Goal: Task Accomplishment & Management: Manage account settings

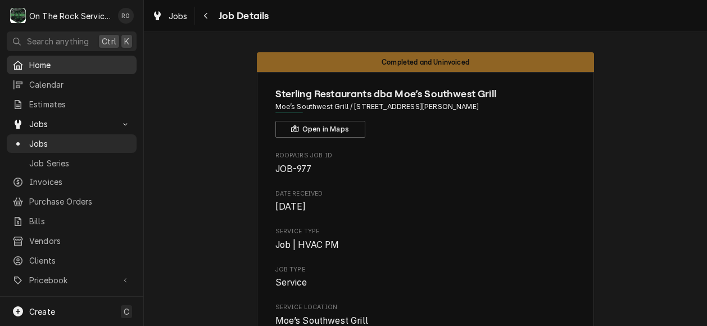
scroll to position [513, 0]
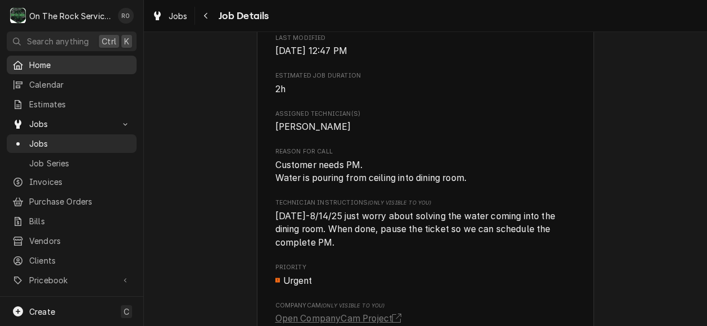
click at [62, 61] on span "Home" at bounding box center [80, 65] width 102 height 12
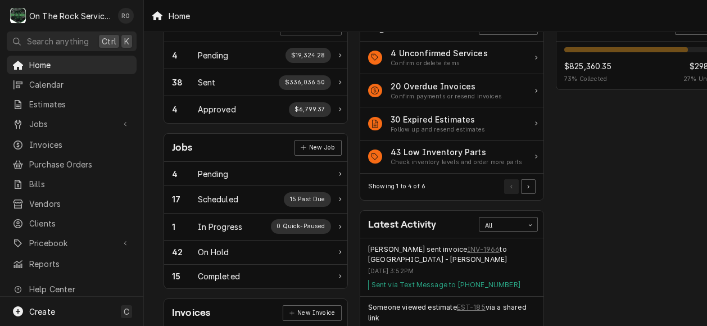
scroll to position [74, 0]
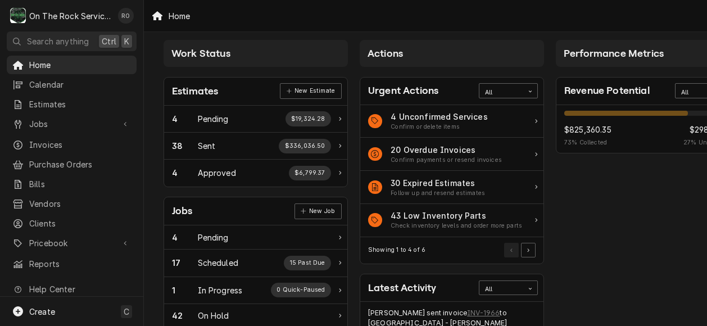
scroll to position [5, 0]
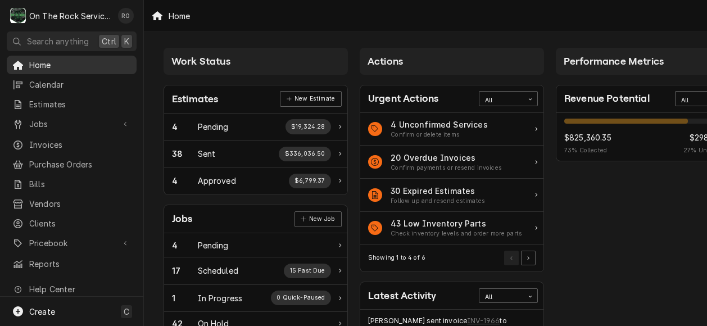
click at [66, 70] on link "Home" at bounding box center [72, 65] width 130 height 19
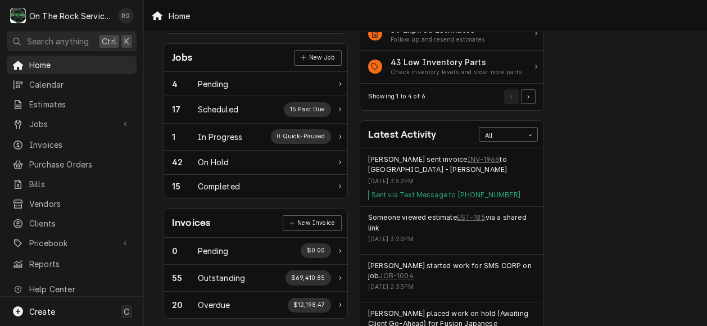
scroll to position [161, 0]
click at [228, 140] on div "In Progress" at bounding box center [220, 138] width 45 height 12
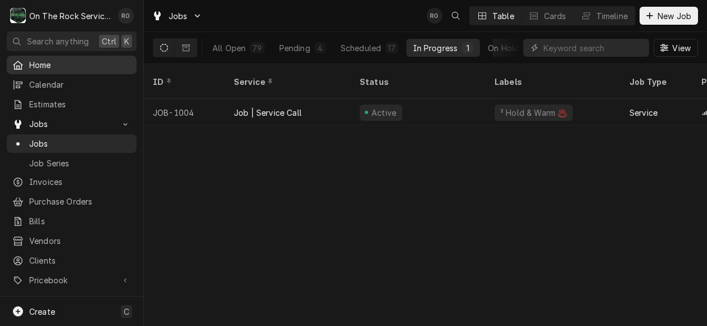
click at [46, 66] on span "Home" at bounding box center [80, 65] width 102 height 12
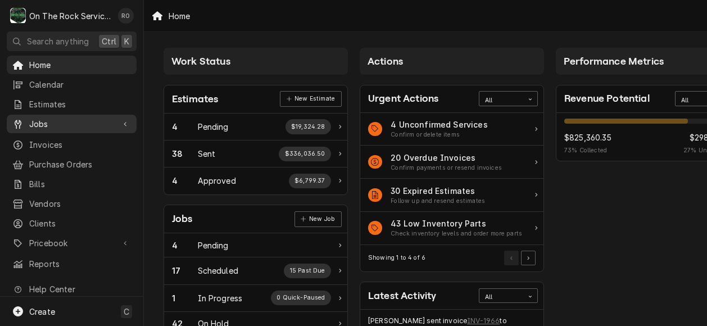
click at [56, 124] on span "Jobs" at bounding box center [71, 124] width 85 height 12
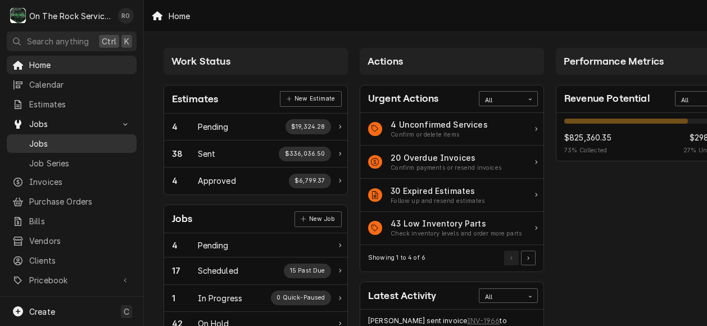
click at [98, 138] on span "Jobs" at bounding box center [80, 144] width 102 height 12
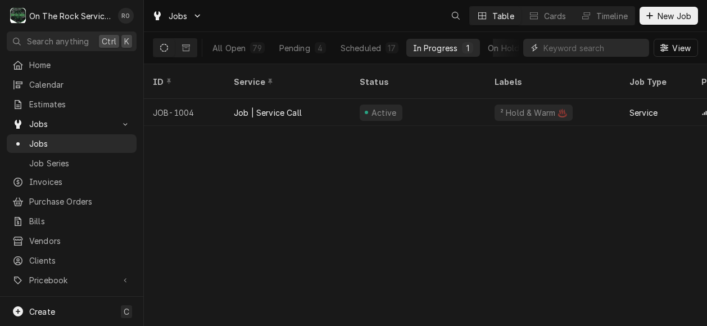
click at [588, 47] on input "Dynamic Content Wrapper" at bounding box center [594, 48] width 100 height 18
click at [588, 47] on input "n" at bounding box center [594, 48] width 100 height 18
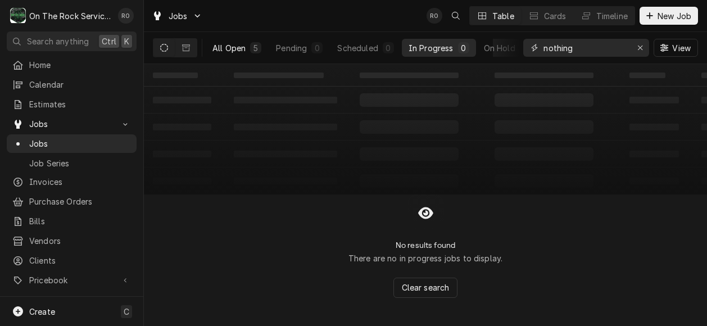
type input "nothing"
click at [229, 47] on div "All Open" at bounding box center [228, 48] width 33 height 12
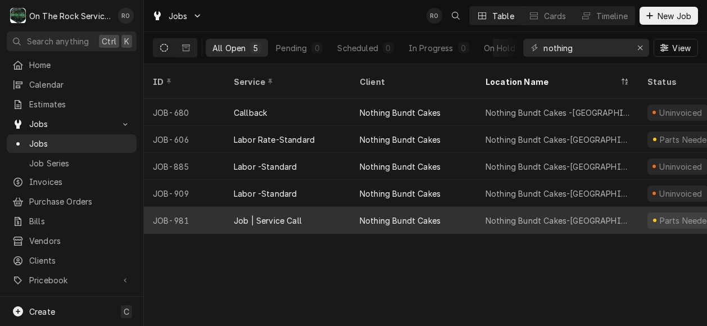
click at [400, 207] on div "Nothing Bundt Cakes" at bounding box center [414, 220] width 126 height 27
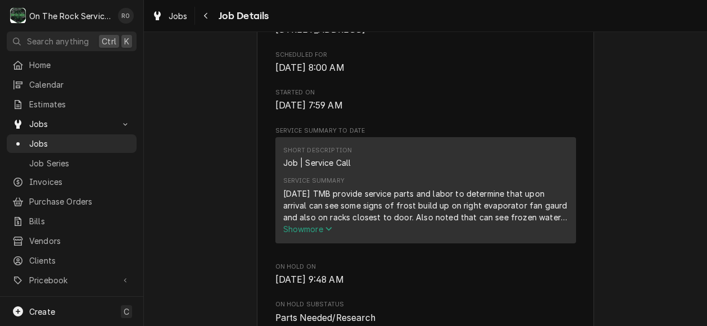
scroll to position [307, 0]
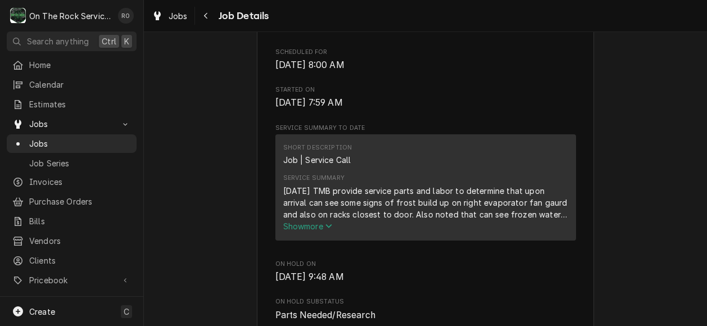
click at [319, 231] on span "Show more" at bounding box center [307, 226] width 49 height 10
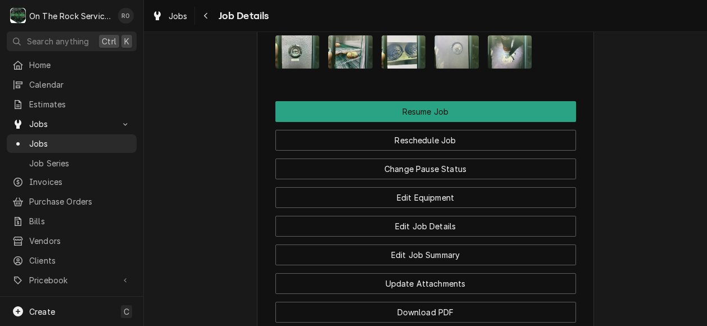
scroll to position [1305, 0]
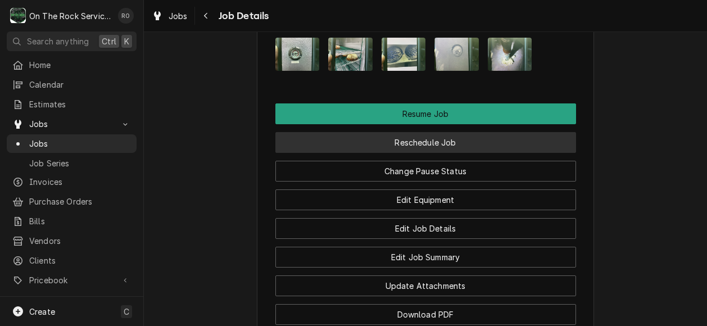
click at [451, 153] on button "Reschedule Job" at bounding box center [425, 142] width 301 height 21
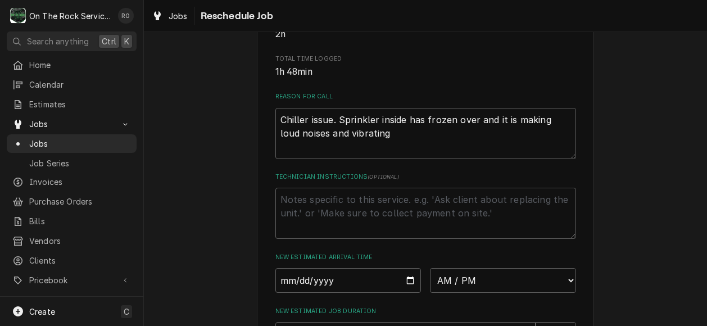
scroll to position [515, 0]
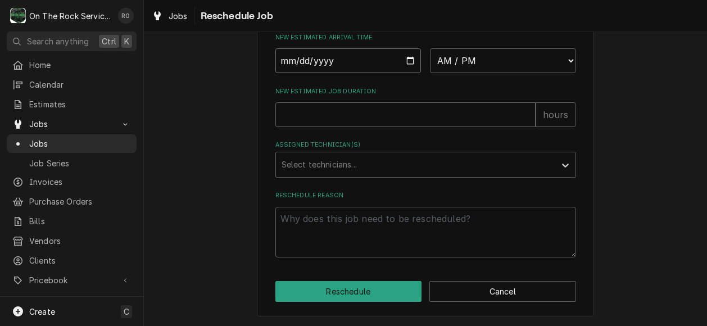
click at [406, 58] on input "Date" at bounding box center [348, 60] width 146 height 25
type input "2025-08-20"
type textarea "x"
click at [476, 72] on select "AM / PM 6:00 AM 6:15 AM 6:30 AM 6:45 AM 7:00 AM 7:15 AM 7:30 AM 7:45 AM 8:00 AM…" at bounding box center [503, 60] width 146 height 25
select select "18:00:00"
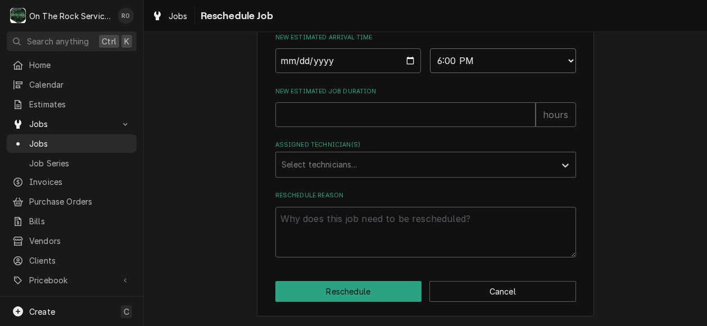
click at [430, 48] on select "AM / PM 6:00 AM 6:15 AM 6:30 AM 6:45 AM 7:00 AM 7:15 AM 7:30 AM 7:45 AM 8:00 AM…" at bounding box center [503, 60] width 146 height 25
click at [372, 120] on input "New Estimated Job Duration" at bounding box center [405, 114] width 260 height 25
type textarea "x"
type input "2"
click at [377, 164] on div "Assigned Technician(s)" at bounding box center [416, 165] width 268 height 20
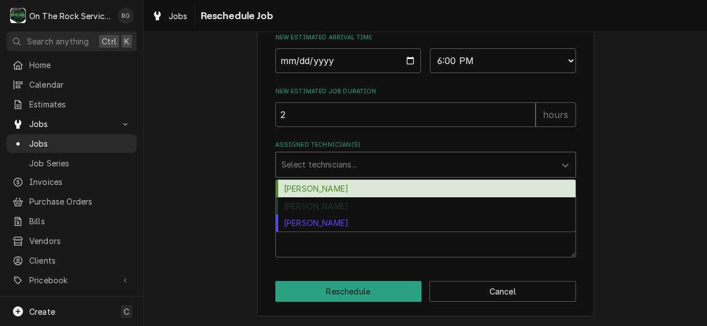
click at [369, 184] on div "[PERSON_NAME]" at bounding box center [426, 188] width 300 height 17
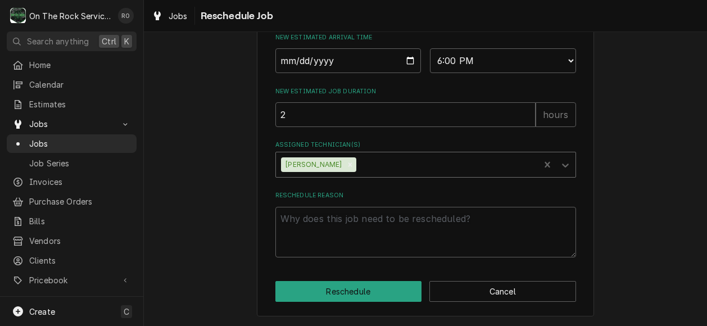
click at [423, 194] on label "Reschedule Reason" at bounding box center [425, 195] width 301 height 9
click at [423, 207] on textarea "Reschedule Reason" at bounding box center [425, 232] width 301 height 51
type textarea "x"
type textarea "Cu"
type textarea "x"
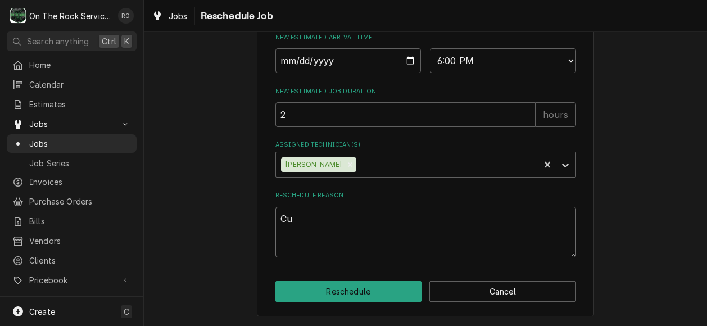
type textarea "Cus"
type textarea "x"
type textarea "Cust"
type textarea "x"
type textarea "Custo"
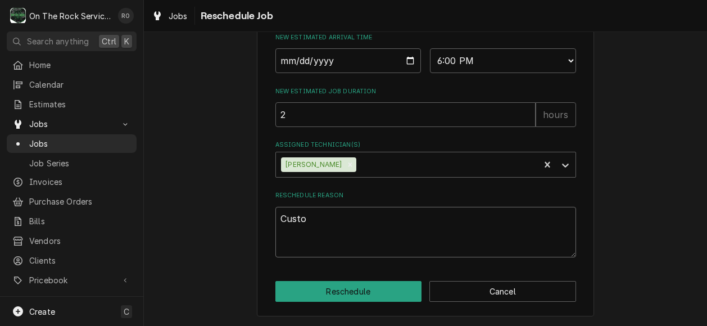
type textarea "x"
type textarea "Custome"
type textarea "x"
type textarea "Customer"
type textarea "x"
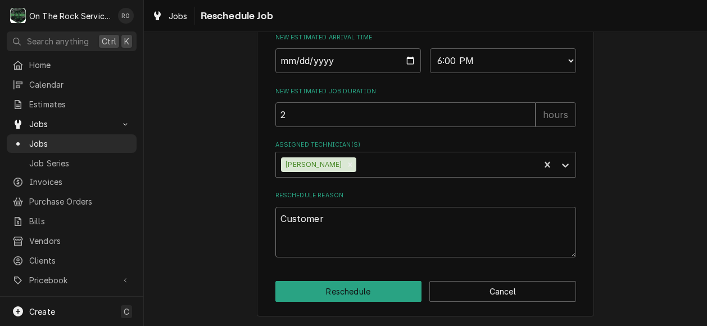
type textarea "Customer c"
type textarea "x"
type textarea "Customer ca"
type textarea "x"
type textarea "Customer cal"
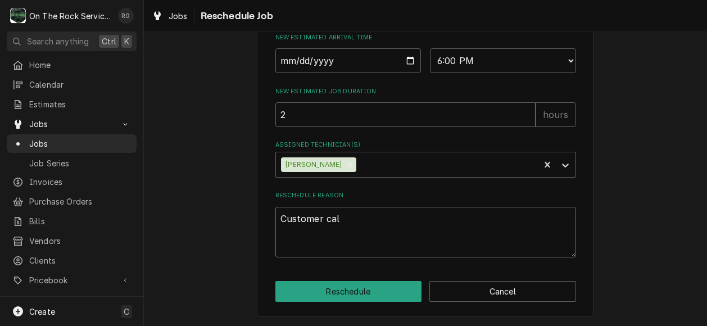
type textarea "x"
type textarea "Customer call"
type textarea "x"
type textarea "Customer calle"
type textarea "x"
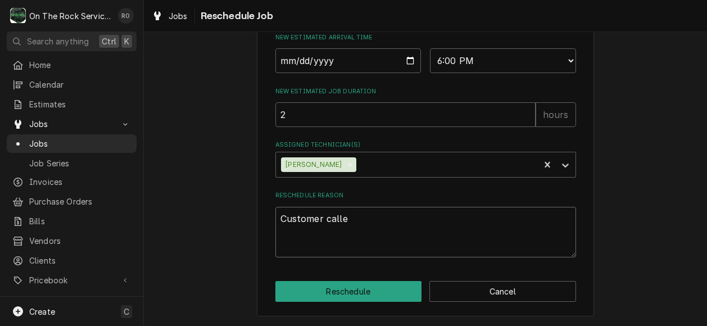
type textarea "Customer called"
type textarea "x"
type textarea "Customer called"
type textarea "x"
type textarea "Customer called i"
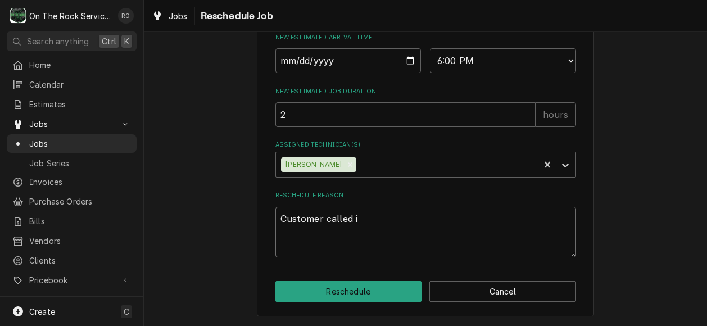
type textarea "x"
type textarea "Customer called in"
type textarea "x"
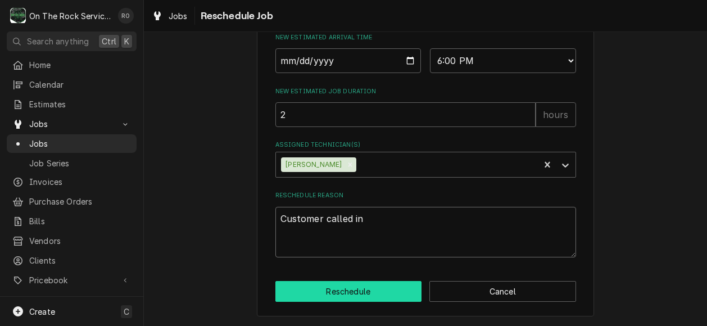
type textarea "Customer called in"
click at [379, 298] on button "Reschedule" at bounding box center [348, 291] width 147 height 21
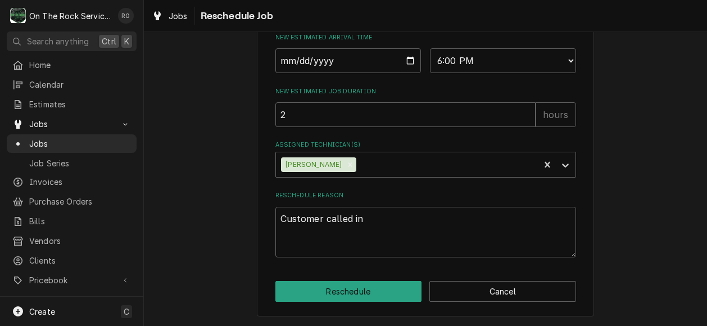
type textarea "x"
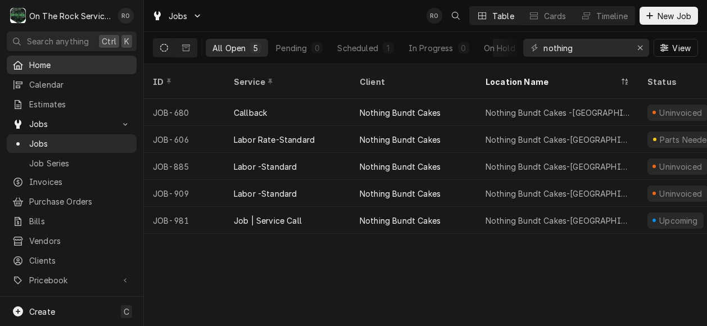
click at [71, 59] on span "Home" at bounding box center [80, 65] width 102 height 12
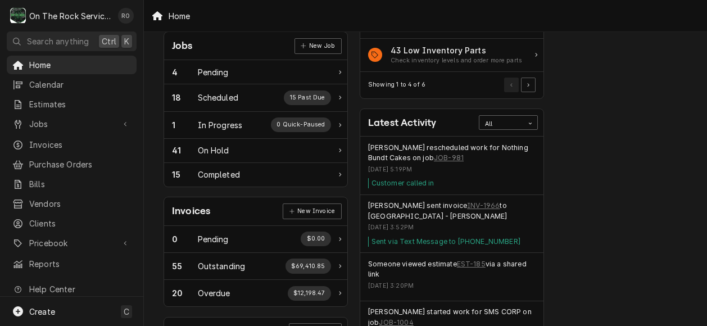
scroll to position [174, 0]
click at [434, 153] on link "JOB-981" at bounding box center [449, 157] width 30 height 10
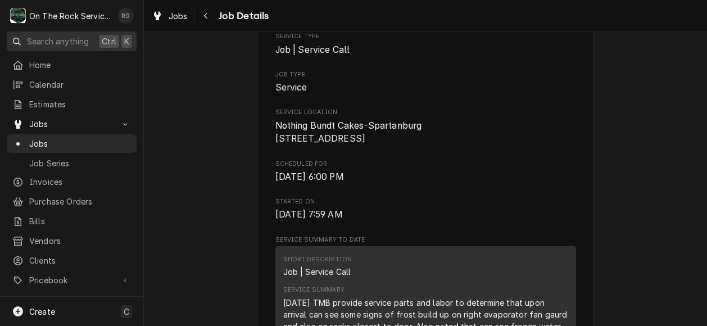
scroll to position [198, 0]
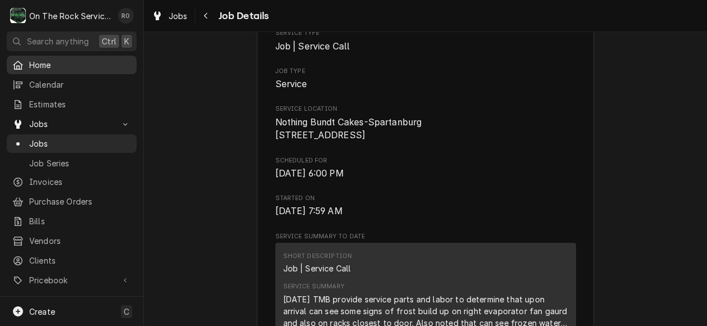
click at [65, 65] on span "Home" at bounding box center [80, 65] width 102 height 12
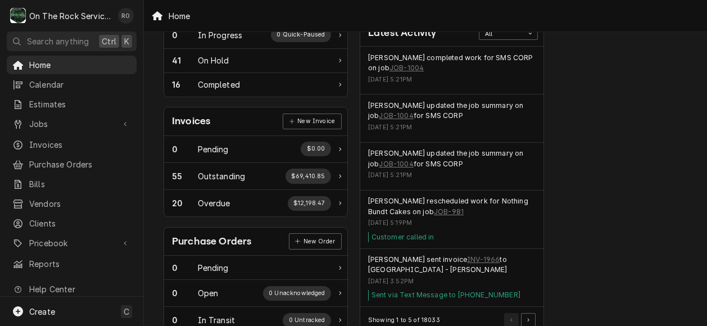
scroll to position [266, 0]
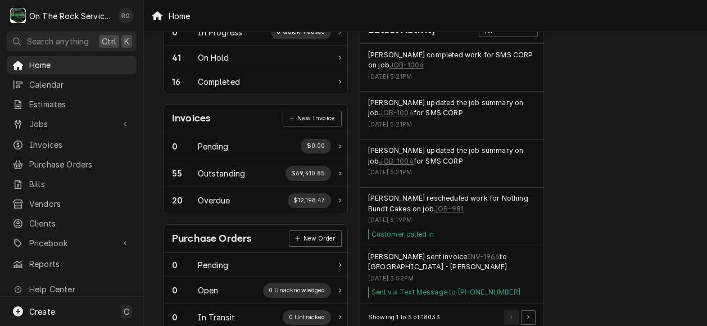
click at [605, 233] on div "Performance Metrics Revenue Potential All 73% $825,360.35 73 % Collected $298,2…" at bounding box center [648, 141] width 196 height 730
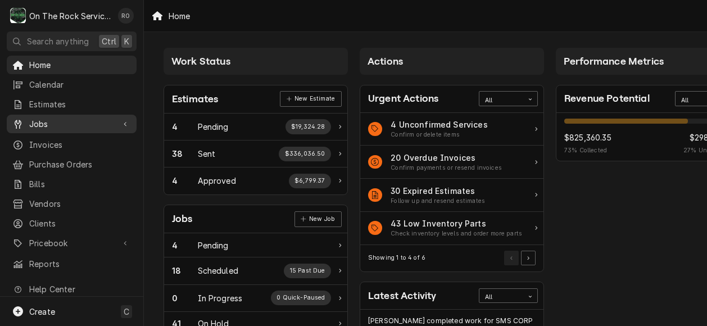
click at [61, 118] on span "Jobs" at bounding box center [71, 124] width 85 height 12
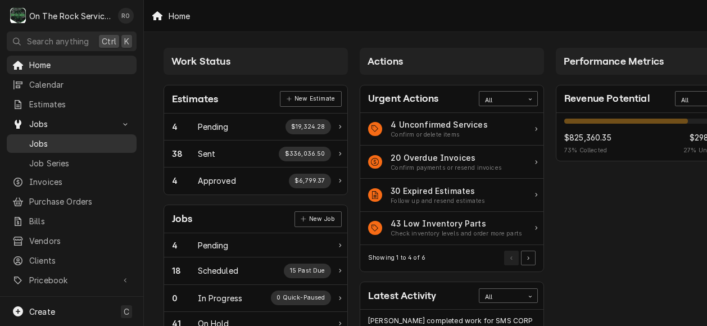
click at [66, 138] on span "Jobs" at bounding box center [80, 144] width 102 height 12
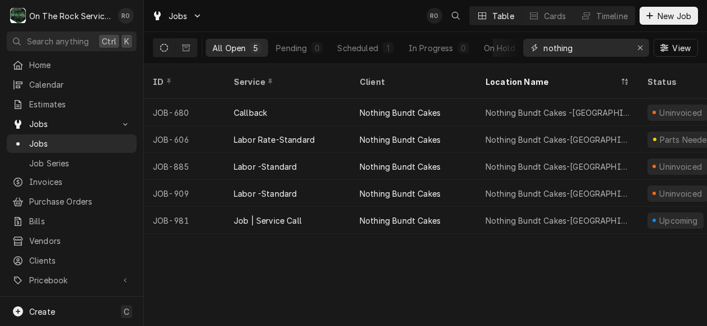
drag, startPoint x: 585, startPoint y: 43, endPoint x: 470, endPoint y: 25, distance: 116.1
click at [470, 25] on div "Jobs RO Table Cards Timeline New Job All Open 5 Pending 0 Scheduled 1 In Progre…" at bounding box center [425, 32] width 563 height 64
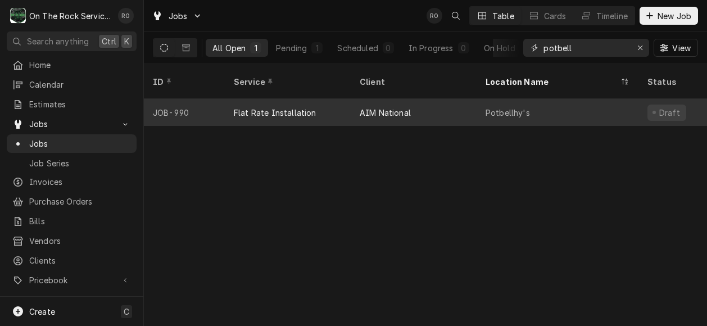
type input "potbell"
click at [418, 99] on div "AIM National" at bounding box center [414, 112] width 126 height 27
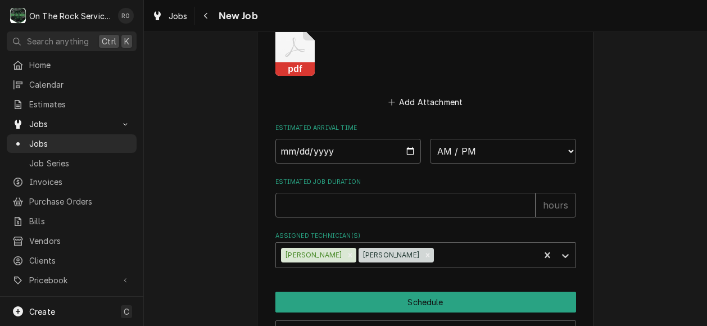
scroll to position [798, 0]
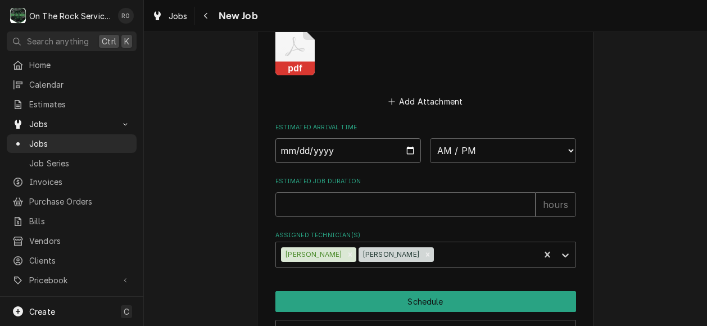
click at [402, 149] on input "Date" at bounding box center [348, 150] width 146 height 25
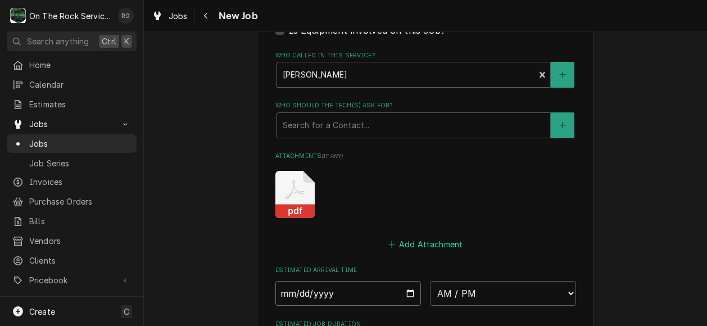
scroll to position [655, 0]
click at [287, 189] on icon "Attachments" at bounding box center [294, 193] width 39 height 47
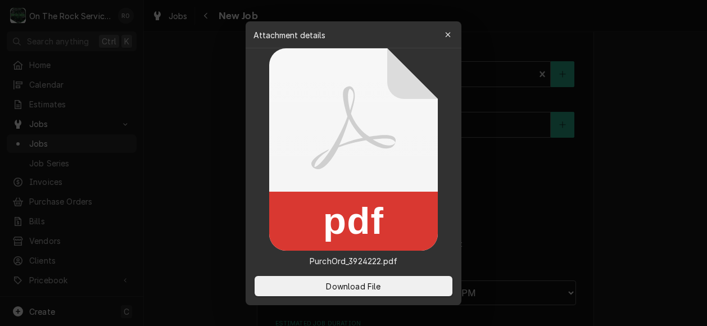
click at [361, 188] on icon at bounding box center [353, 149] width 169 height 202
click at [533, 207] on div at bounding box center [353, 163] width 707 height 326
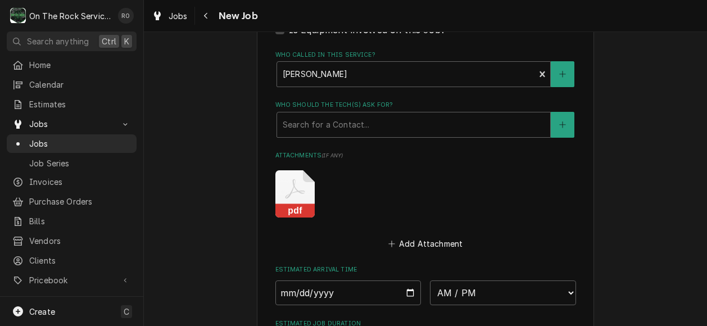
click at [306, 196] on icon "Attachments" at bounding box center [294, 193] width 39 height 47
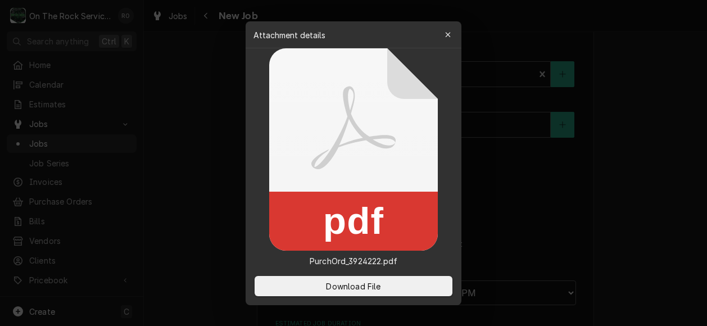
click at [533, 239] on div at bounding box center [353, 163] width 707 height 326
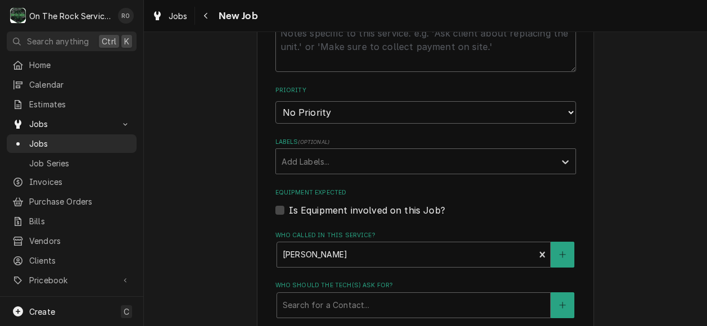
scroll to position [868, 0]
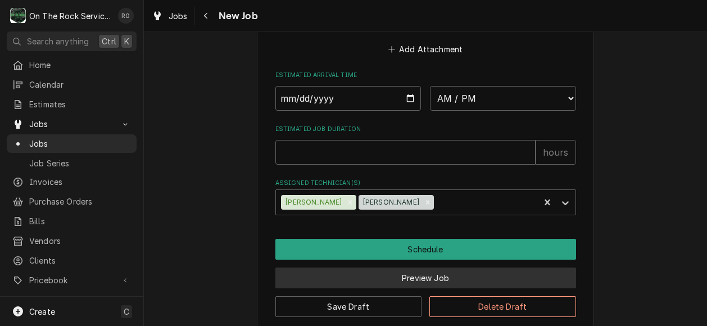
click at [462, 279] on button "Preview Job" at bounding box center [425, 278] width 301 height 21
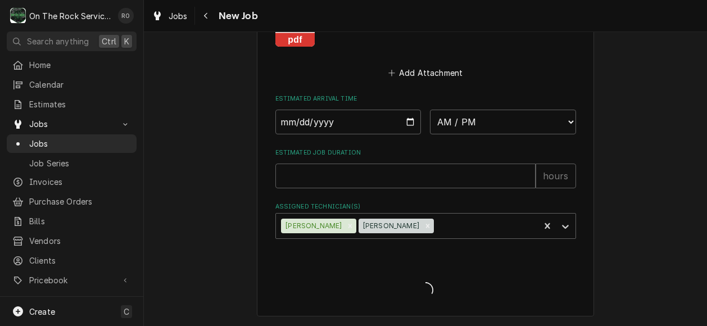
scroll to position [828, 0]
type textarea "x"
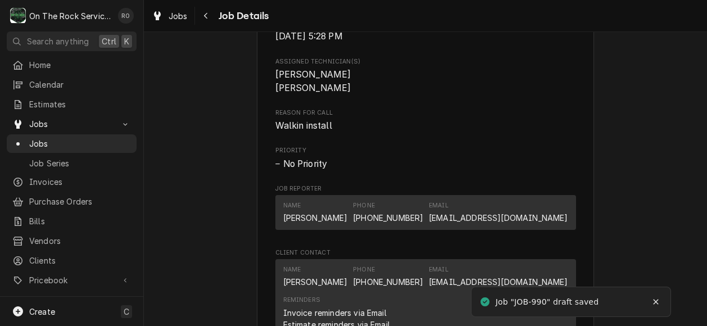
scroll to position [696, 0]
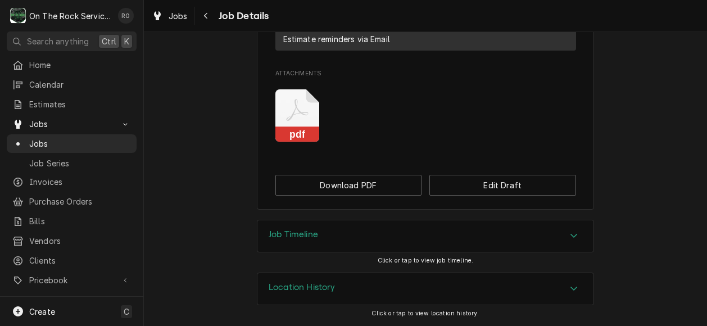
click at [483, 244] on div "Job Timeline" at bounding box center [425, 235] width 336 height 31
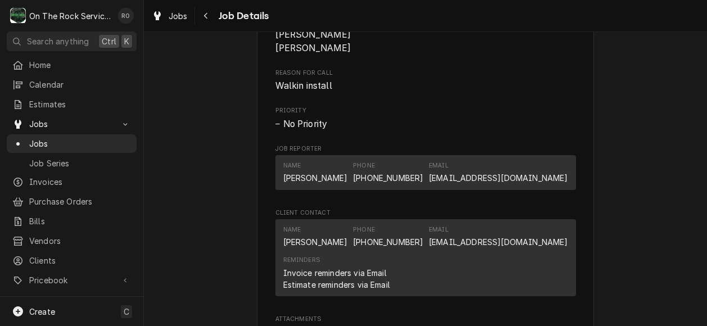
scroll to position [0, 0]
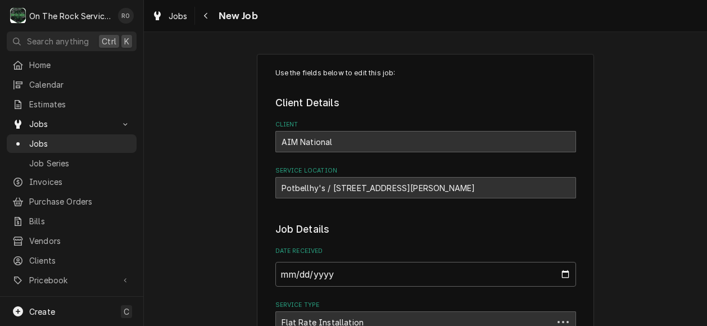
type textarea "x"
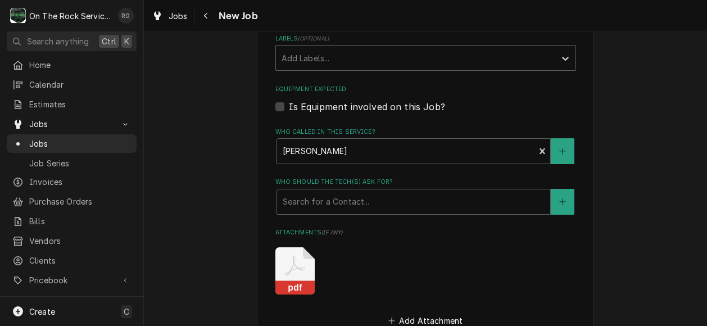
scroll to position [868, 0]
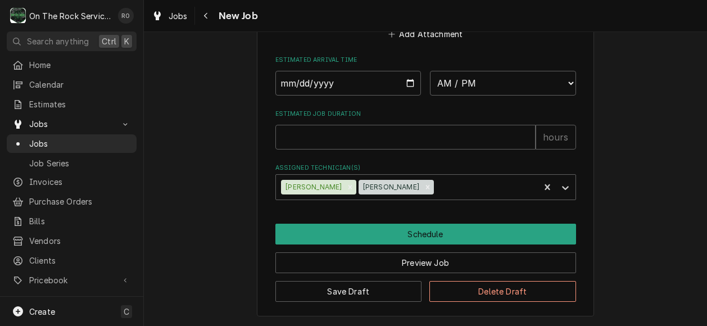
click at [406, 85] on input "Date" at bounding box center [348, 83] width 146 height 25
type input "2025-08-26"
type textarea "x"
click at [510, 83] on select "AM / PM 6:00 AM 6:15 AM 6:30 AM 6:45 AM 7:00 AM 7:15 AM 7:30 AM 7:45 AM 8:00 AM…" at bounding box center [503, 83] width 146 height 25
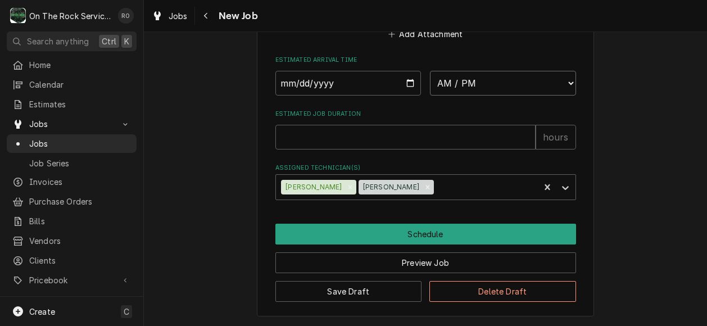
select select "08:00:00"
click at [430, 71] on select "AM / PM 6:00 AM 6:15 AM 6:30 AM 6:45 AM 7:00 AM 7:15 AM 7:30 AM 7:45 AM 8:00 AM…" at bounding box center [503, 83] width 146 height 25
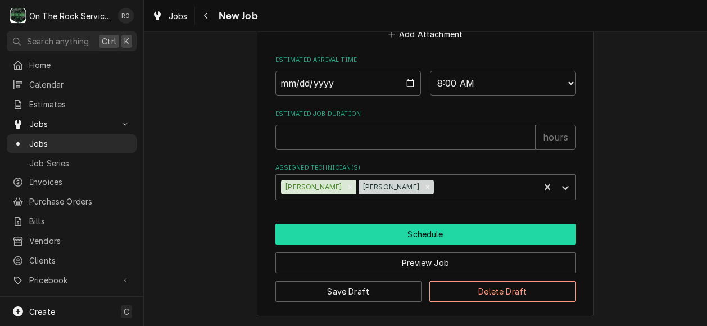
click at [545, 235] on button "Schedule" at bounding box center [425, 234] width 301 height 21
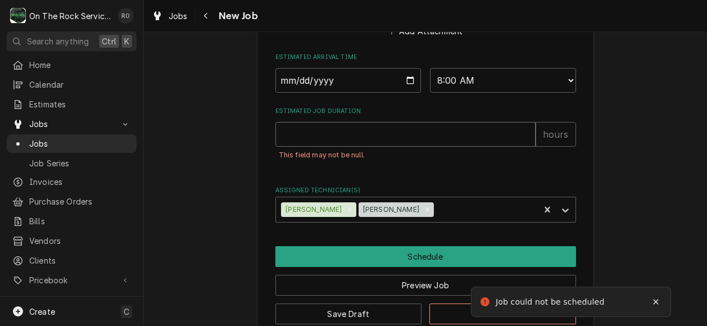
click at [386, 146] on input "Estimated Job Duration" at bounding box center [405, 134] width 260 height 25
type textarea "x"
type input "8"
type textarea "x"
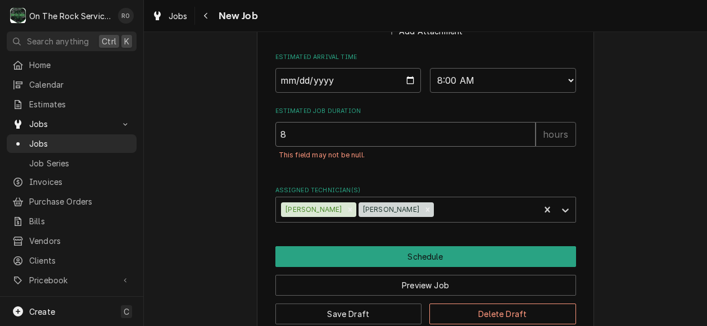
type input "8"
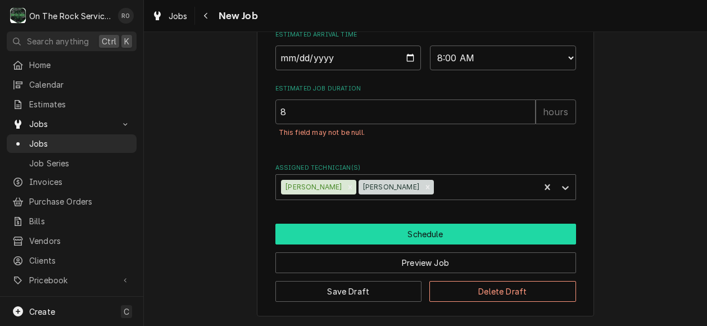
click at [454, 233] on button "Schedule" at bounding box center [425, 234] width 301 height 21
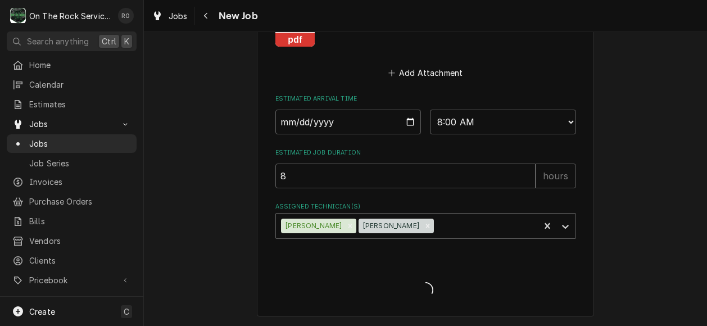
type textarea "x"
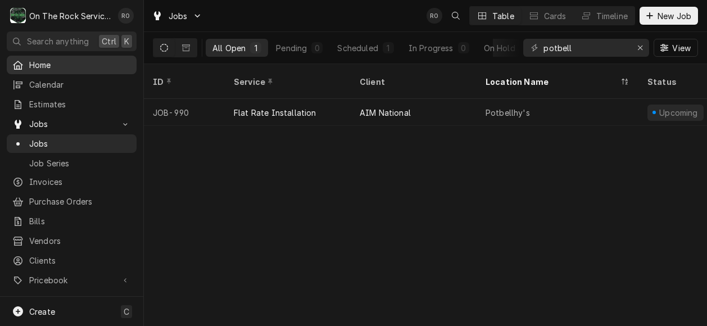
click at [68, 68] on span "Home" at bounding box center [80, 65] width 102 height 12
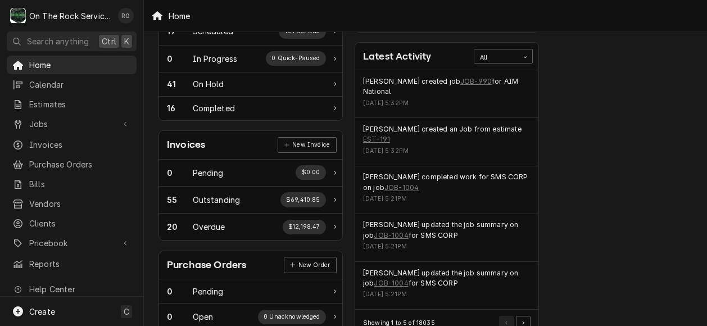
scroll to position [224, 5]
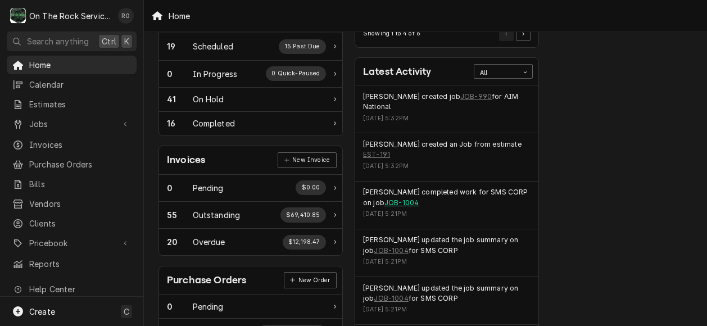
click at [388, 198] on link "JOB-1004" at bounding box center [401, 203] width 34 height 10
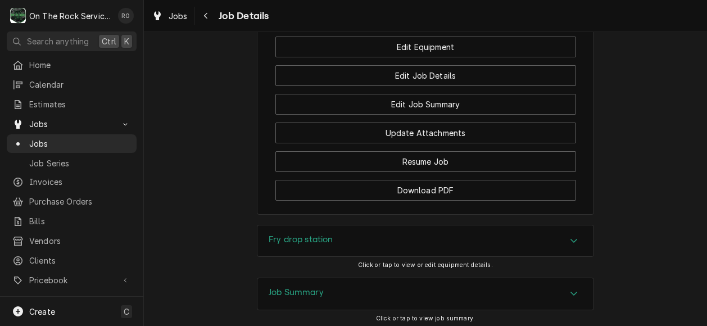
scroll to position [1141, 0]
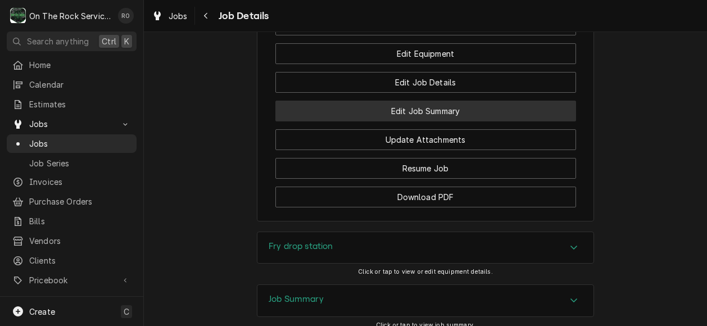
click at [548, 121] on button "Edit Job Summary" at bounding box center [425, 111] width 301 height 21
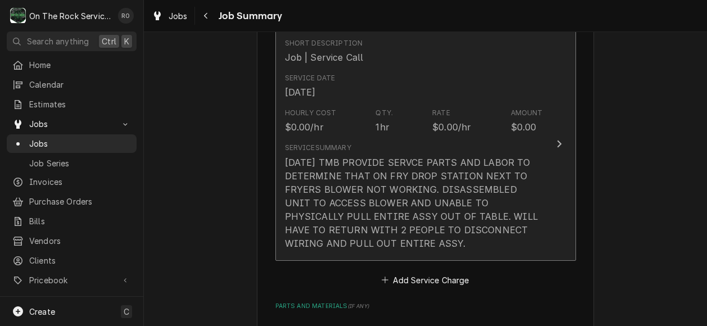
click at [508, 162] on div "[DATE] TMB PROVIDE SERVCE PARTS AND LABOR TO DETERMINE THAT ON FRY DROP STATION…" at bounding box center [414, 203] width 258 height 94
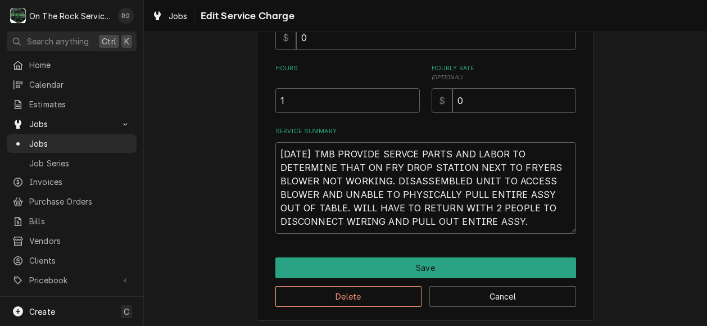
scroll to position [306, 0]
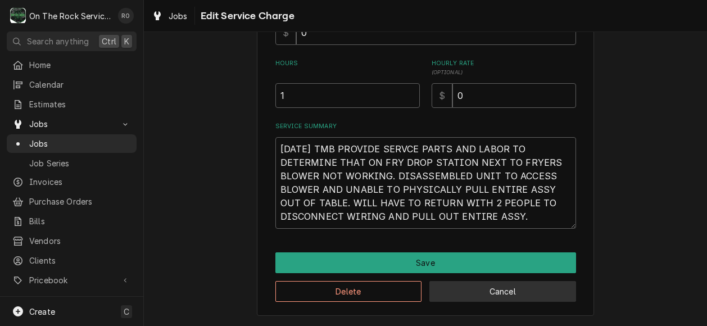
click at [548, 301] on button "Cancel" at bounding box center [502, 291] width 147 height 21
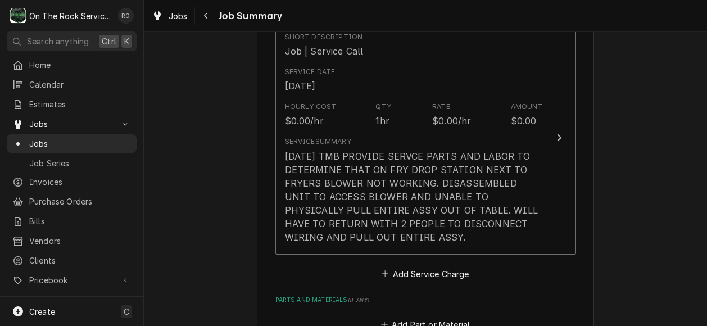
scroll to position [275, 0]
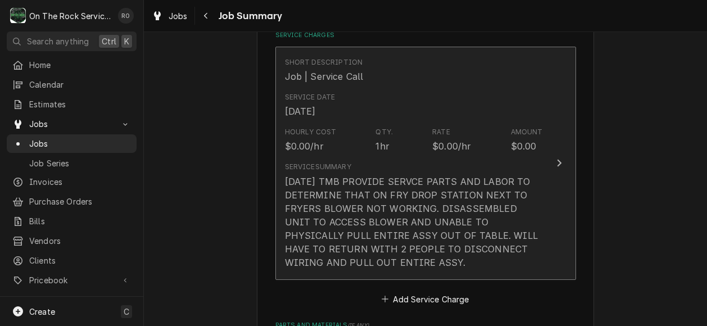
click at [530, 223] on div "8/19/25 TMB PROVIDE SERVCE PARTS AND LABOR TO DETERMINE THAT ON FRY DROP STATIO…" at bounding box center [414, 222] width 258 height 94
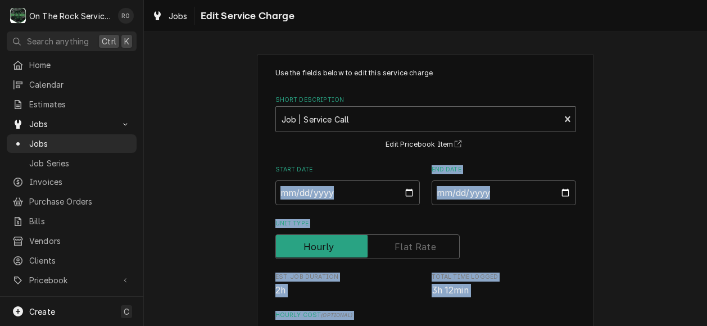
drag, startPoint x: 530, startPoint y: 223, endPoint x: 326, endPoint y: 169, distance: 211.1
click at [326, 169] on label "Start Date" at bounding box center [347, 169] width 144 height 9
click at [326, 180] on input "2025-08-19" at bounding box center [347, 192] width 144 height 25
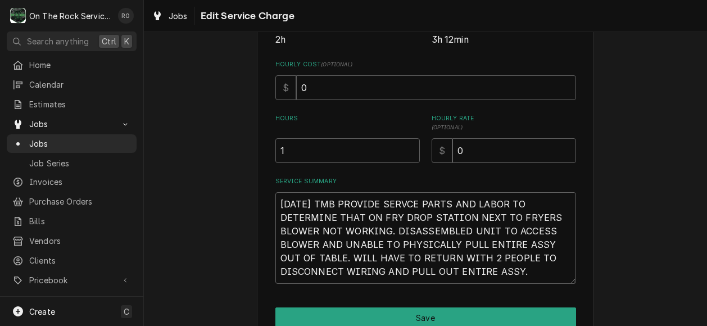
scroll to position [251, 0]
drag, startPoint x: 539, startPoint y: 273, endPoint x: 272, endPoint y: 180, distance: 282.5
click at [275, 180] on div "Service Summary 8/19/25 TMB PROVIDE SERVCE PARTS AND LABOR TO DETERMINE THAT ON…" at bounding box center [425, 230] width 301 height 107
type textarea "x"
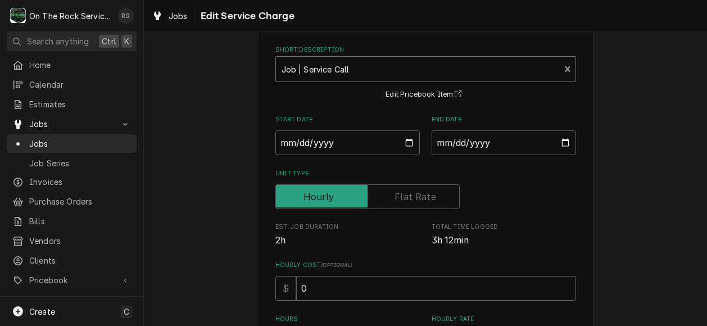
scroll to position [0, 0]
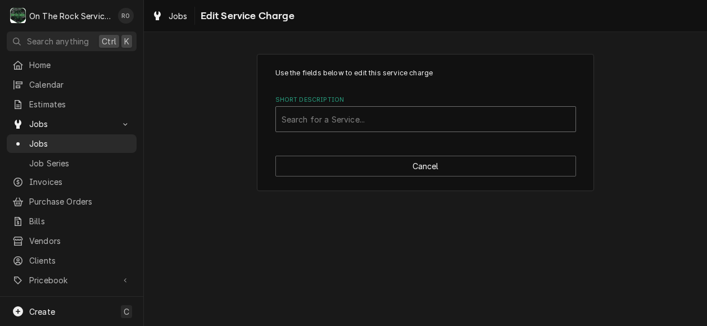
click at [507, 117] on div "Short Description" at bounding box center [426, 119] width 288 height 20
type input "incurred"
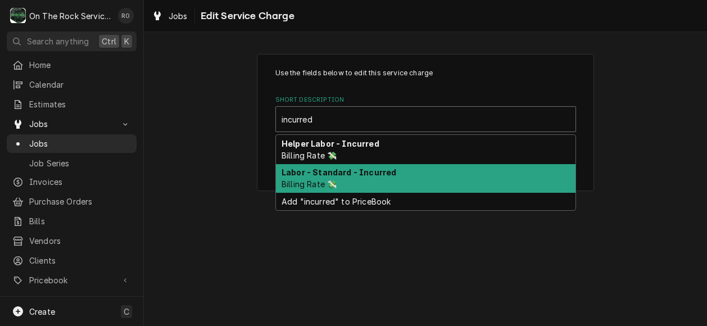
click at [470, 169] on div "Labor - Standard - Incurred Billing Rate 💸" at bounding box center [426, 178] width 300 height 29
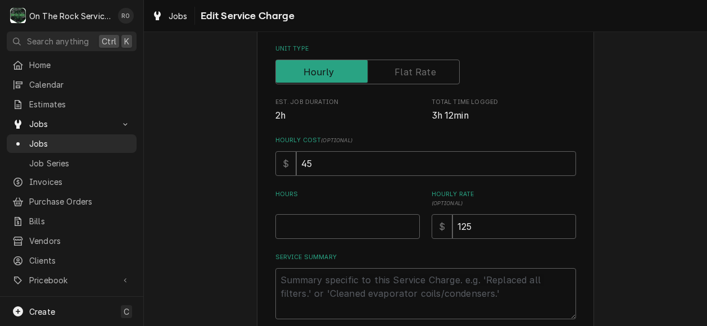
scroll to position [216, 0]
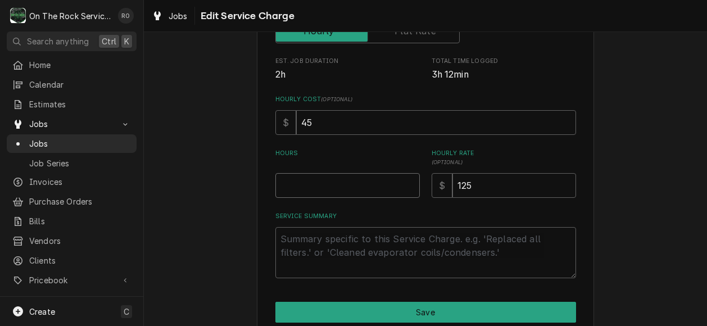
click at [365, 189] on input "Hours" at bounding box center [347, 185] width 144 height 25
type textarea "x"
type input "3"
click at [344, 255] on textarea "Service Summary" at bounding box center [425, 252] width 301 height 51
paste textarea "8/19/25 TMB PROVIDE SERVCE PARTS AND LABOR TO DETERMINE THAT ON FRY DROP STATIO…"
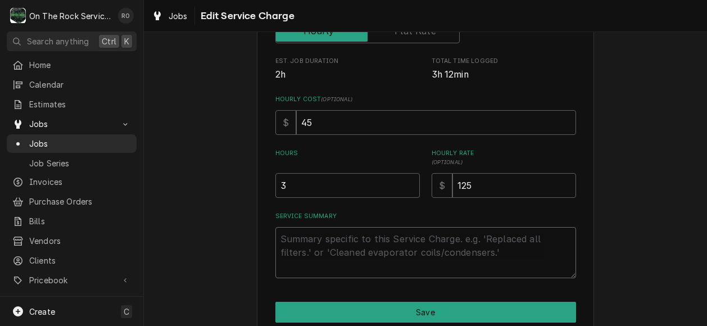
type textarea "x"
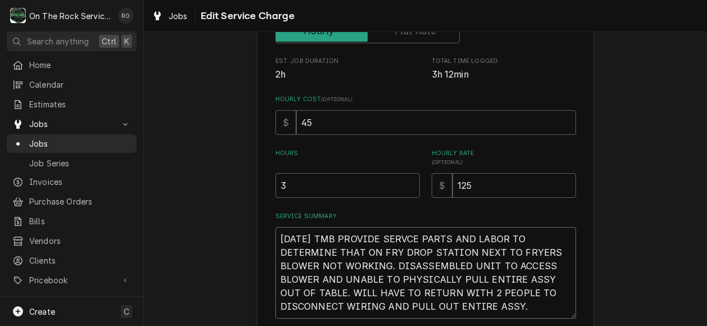
type textarea "8/19/25 TMB PROVIDE SERVCE PARTS AND LABOR TO DETERMINE THAT ON FRY DROP STATIO…"
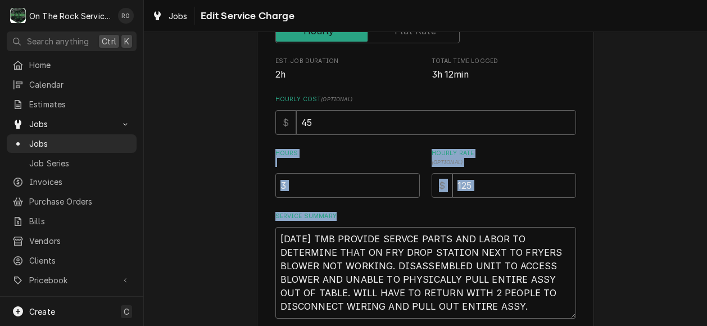
drag, startPoint x: 388, startPoint y: 144, endPoint x: 493, endPoint y: 295, distance: 183.2
click at [493, 295] on div "Use the fields below to edit this service charge Short Description Labor - Stan…" at bounding box center [425, 85] width 301 height 467
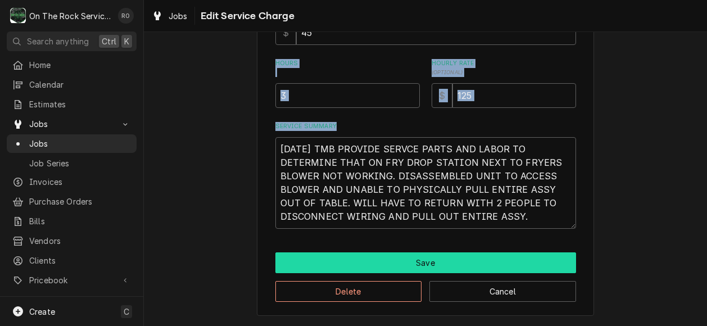
click at [488, 257] on button "Save" at bounding box center [425, 262] width 301 height 21
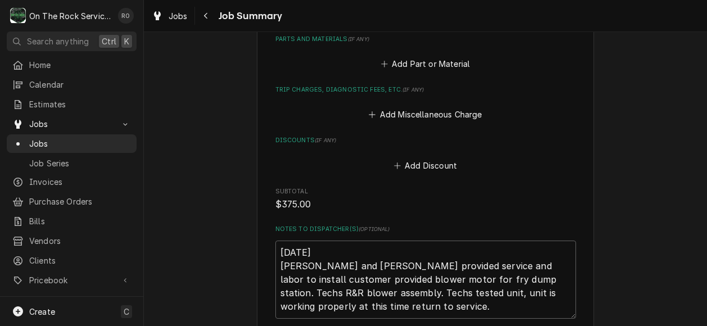
scroll to position [562, 0]
drag, startPoint x: 401, startPoint y: 305, endPoint x: 254, endPoint y: 243, distance: 159.7
type textarea "x"
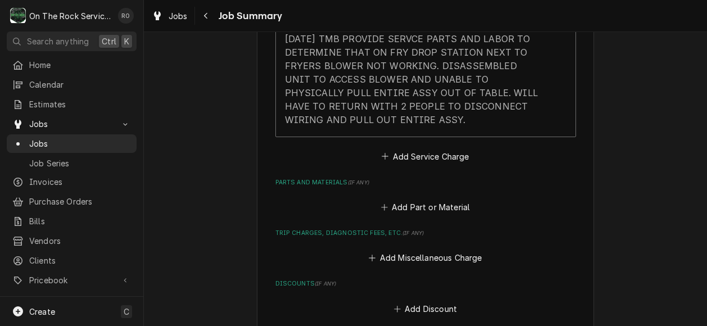
scroll to position [418, 0]
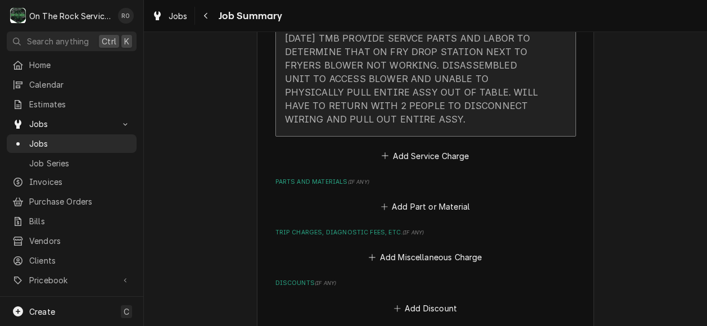
click at [424, 117] on div "8/19/25 TMB PROVIDE SERVCE PARTS AND LABOR TO DETERMINE THAT ON FRY DROP STATIO…" at bounding box center [414, 78] width 258 height 94
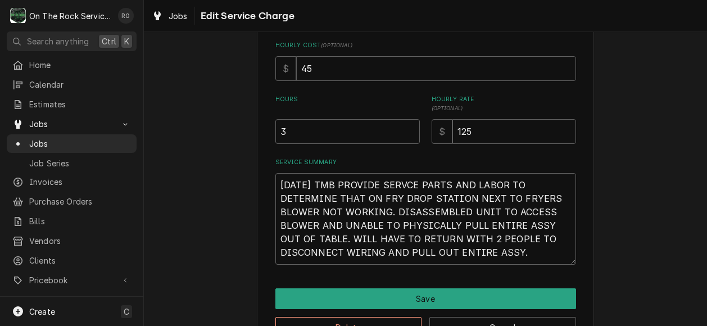
scroll to position [306, 0]
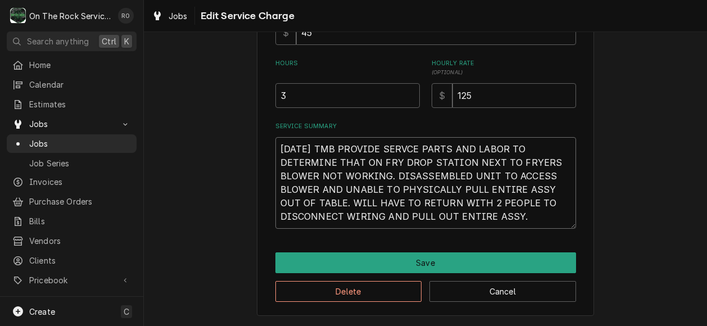
click at [522, 220] on textarea "8/19/25 TMB PROVIDE SERVCE PARTS AND LABOR TO DETERMINE THAT ON FRY DROP STATIO…" at bounding box center [425, 183] width 301 height 92
type textarea "x"
type textarea "8/19/25 TMB PROVIDE SERVCE PARTS AND LABOR TO DETERMINE THAT ON FRY DROP STATIO…"
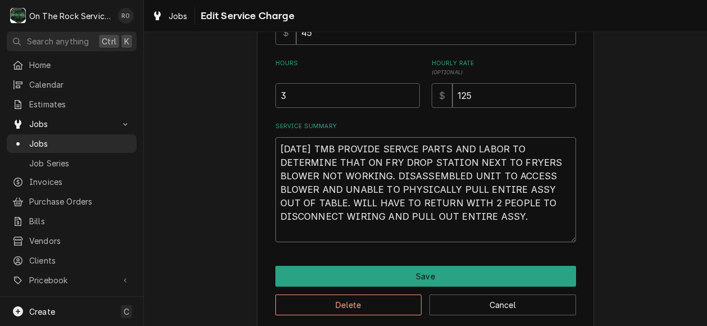
paste textarea "8/20/25 Ray and Izzy provided service and labor to install customer provided bl…"
type textarea "x"
type textarea "8/19/25 TMB PROVIDE SERVCE PARTS AND LABOR TO DETERMINE THAT ON FRY DROP STATIO…"
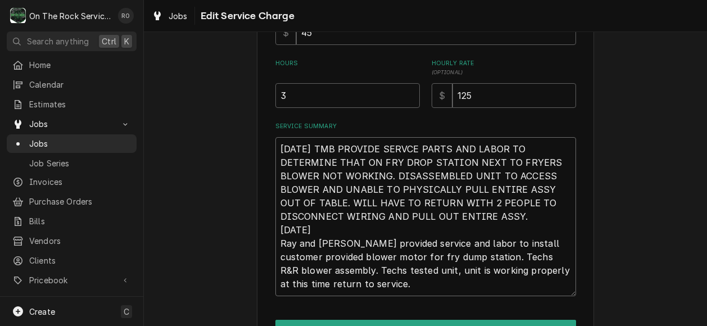
click at [542, 221] on textarea "8/19/25 TMB PROVIDE SERVCE PARTS AND LABOR TO DETERMINE THAT ON FRY DROP STATIO…" at bounding box center [425, 216] width 301 height 159
type textarea "x"
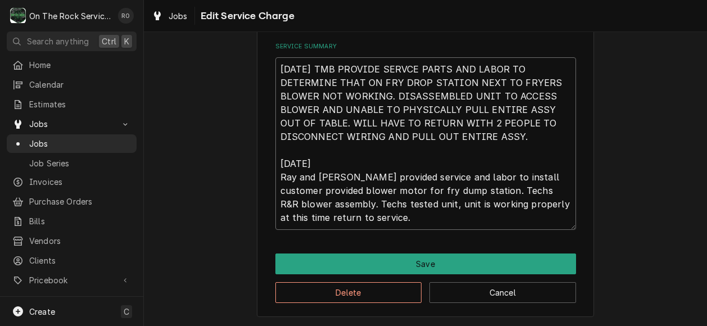
scroll to position [387, 0]
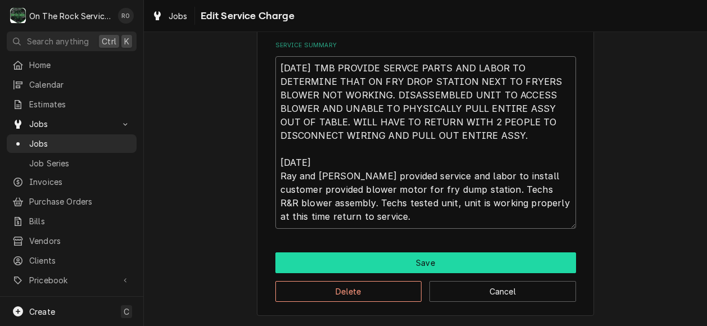
type textarea "[DATE] TMB PROVIDE SERVCE PARTS AND LABOR TO DETERMINE THAT ON FRY DROP STATION…"
click at [495, 256] on button "Save" at bounding box center [425, 262] width 301 height 21
type textarea "x"
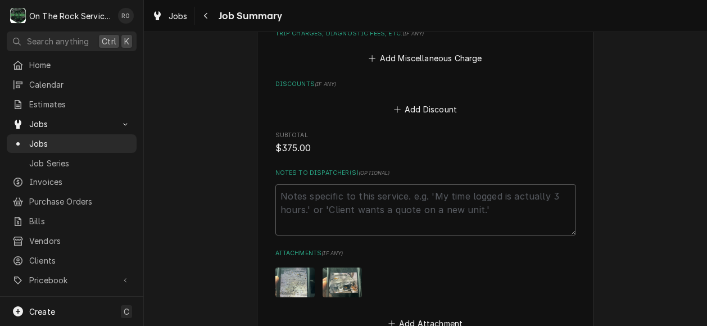
scroll to position [645, 0]
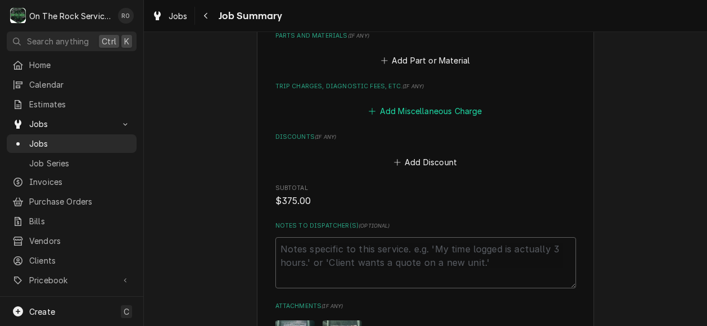
click at [429, 115] on button "Add Miscellaneous Charge" at bounding box center [425, 111] width 117 height 16
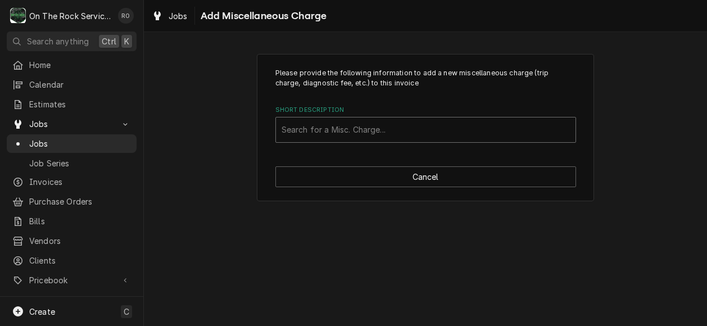
click at [408, 129] on div "Short Description" at bounding box center [426, 130] width 288 height 20
type input "trip"
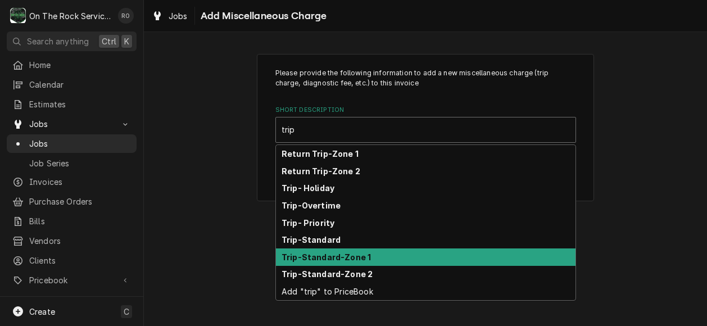
click at [377, 254] on div "Trip-Standard-Zone 1" at bounding box center [426, 256] width 300 height 17
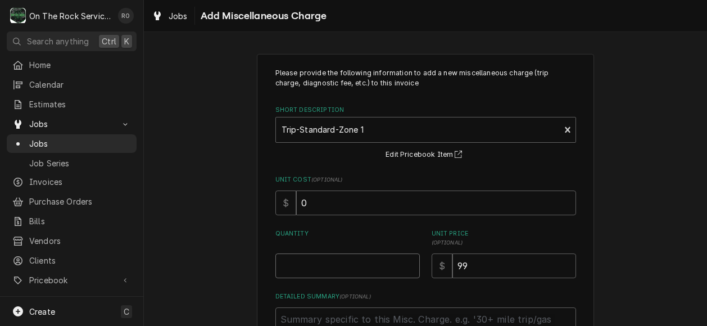
click at [342, 266] on input "Quantity" at bounding box center [347, 266] width 144 height 25
type textarea "x"
type input "1"
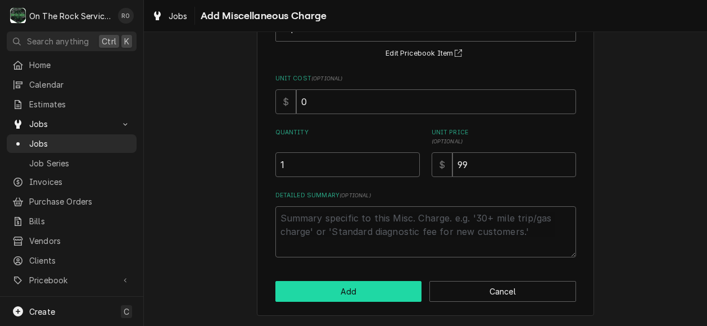
click at [344, 290] on button "Add" at bounding box center [348, 291] width 147 height 21
type textarea "x"
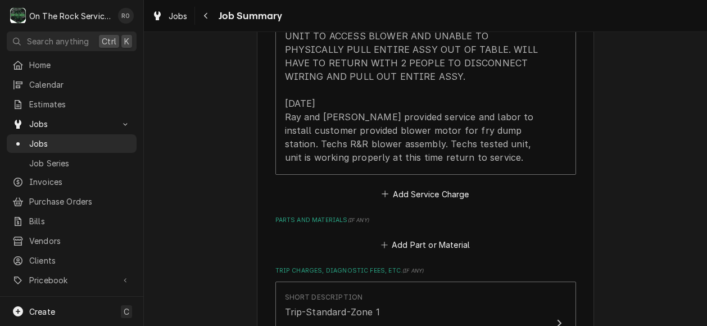
scroll to position [464, 0]
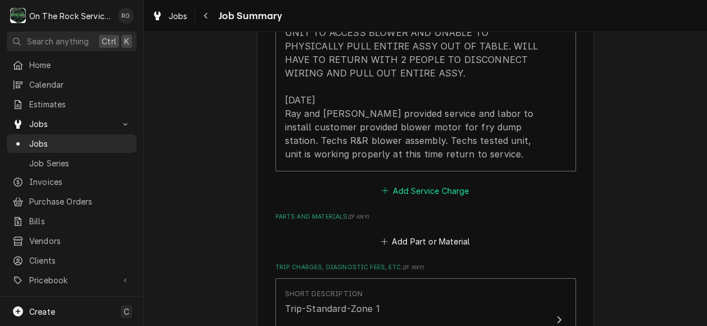
click at [447, 197] on button "Add Service Charge" at bounding box center [425, 191] width 91 height 16
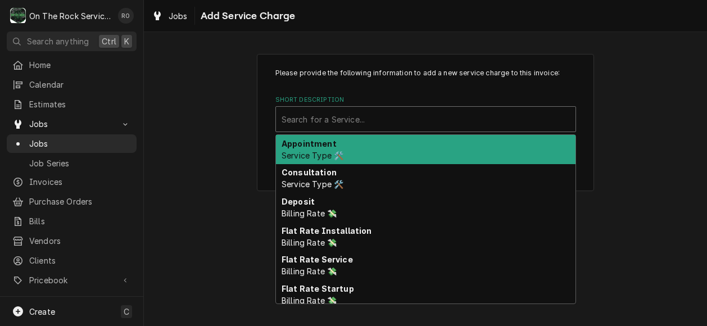
click at [427, 125] on div "Short Description" at bounding box center [426, 119] width 288 height 20
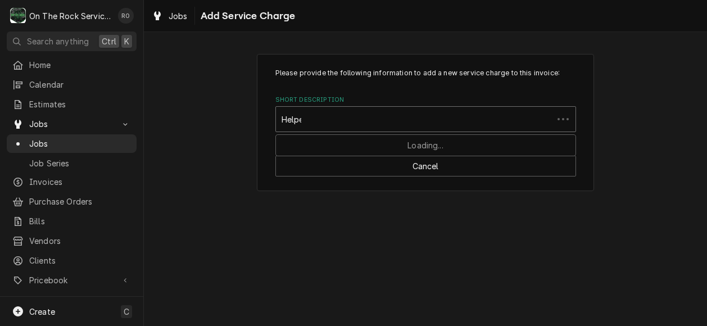
type input "Helper"
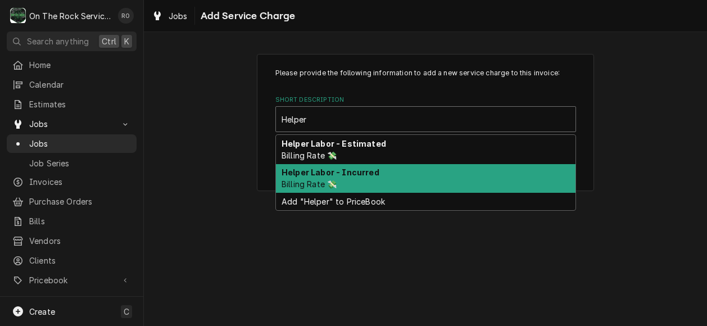
click at [415, 168] on div "Helper Labor - Incurred Billing Rate 💸" at bounding box center [426, 178] width 300 height 29
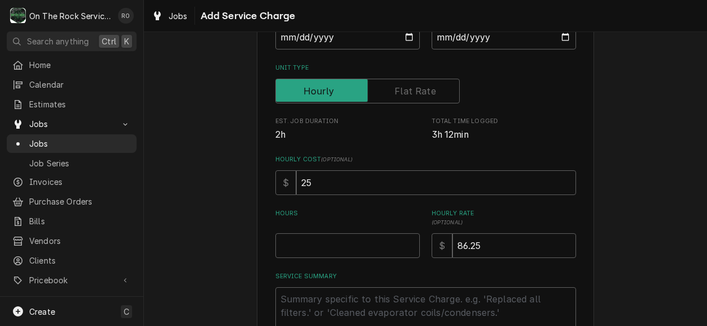
scroll to position [156, 0]
click at [365, 245] on input "Hours" at bounding box center [347, 245] width 144 height 25
type textarea "x"
type input "3"
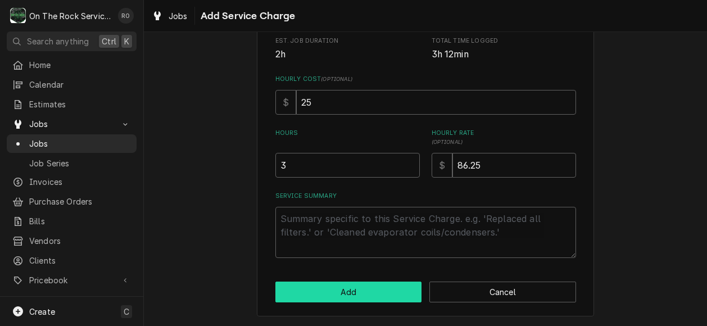
click at [371, 293] on button "Add" at bounding box center [348, 292] width 147 height 21
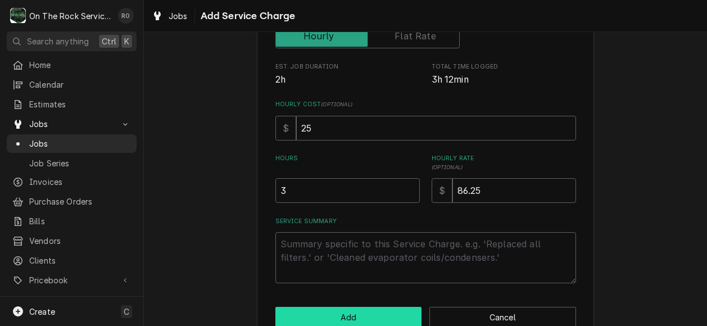
scroll to position [262, 0]
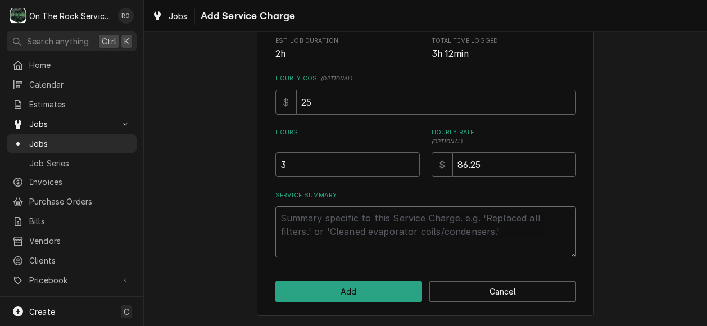
click at [368, 227] on textarea "Service Summary" at bounding box center [425, 231] width 301 height 51
type textarea "x"
type textarea "H"
type textarea "x"
type textarea "Hel"
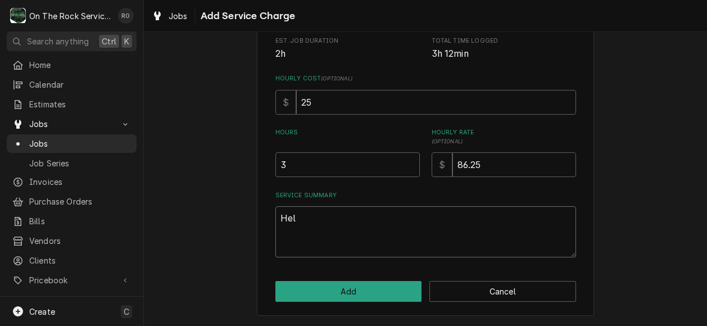
type textarea "x"
type textarea "Help"
type textarea "x"
type textarea "Helpe"
type textarea "x"
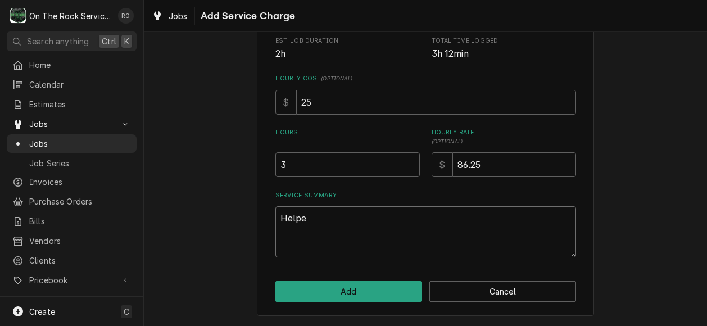
type textarea "Helper"
type textarea "x"
type textarea "Helper"
type textarea "x"
type textarea "Helper L"
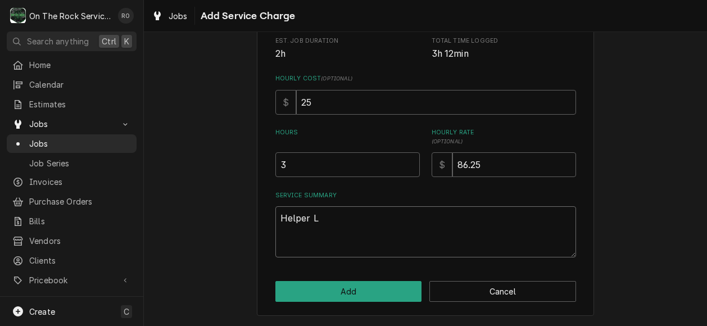
type textarea "x"
type textarea "Helper La"
type textarea "x"
type textarea "Helper Lab"
type textarea "x"
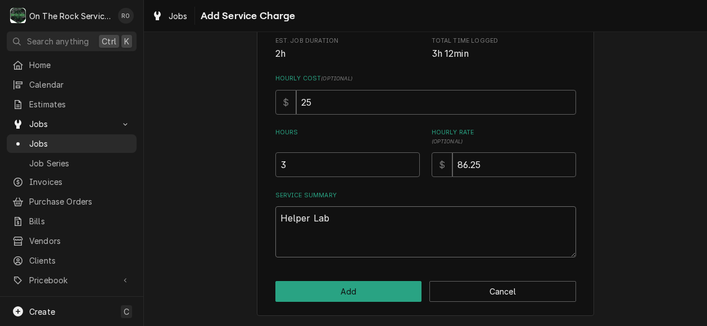
type textarea "Helper Labo"
type textarea "x"
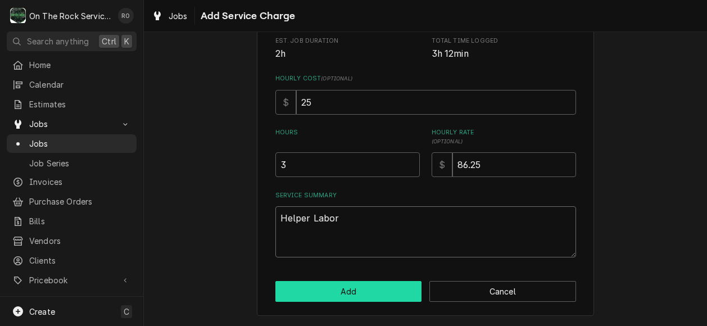
type textarea "Helper Labor"
click at [345, 287] on button "Add" at bounding box center [348, 291] width 147 height 21
type textarea "x"
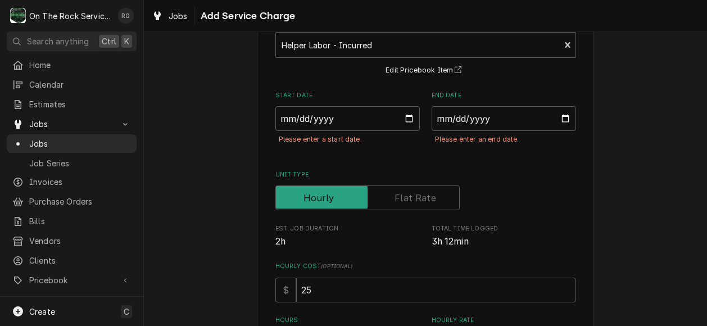
scroll to position [71, 0]
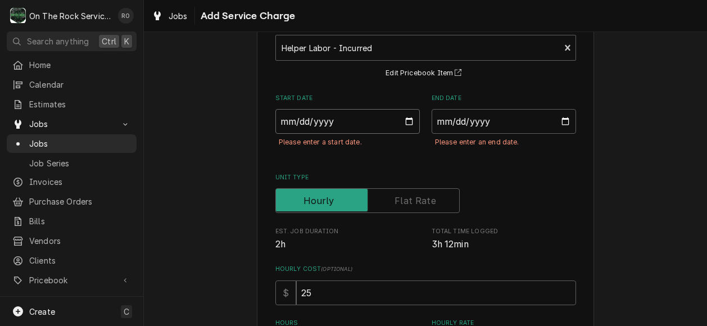
click at [398, 114] on input "Start Date" at bounding box center [347, 121] width 144 height 25
click at [406, 125] on input "Start Date" at bounding box center [347, 121] width 144 height 25
type input "2025-08-20"
type textarea "x"
click at [560, 120] on input "End Date" at bounding box center [504, 121] width 144 height 25
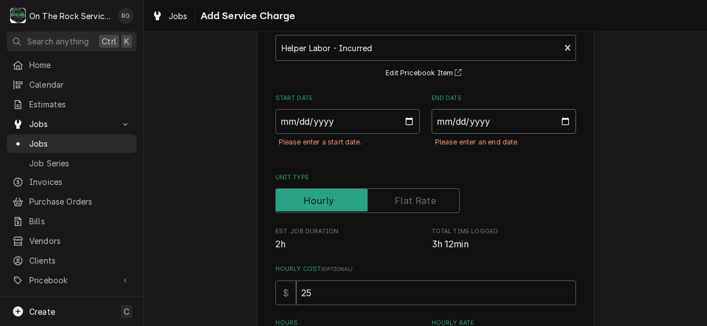
type input "2025-08-20"
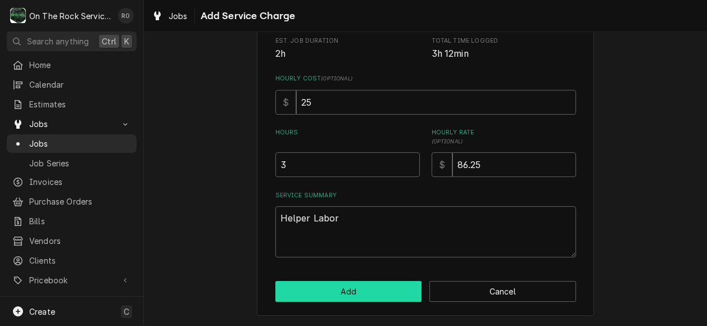
click at [393, 288] on button "Add" at bounding box center [348, 291] width 147 height 21
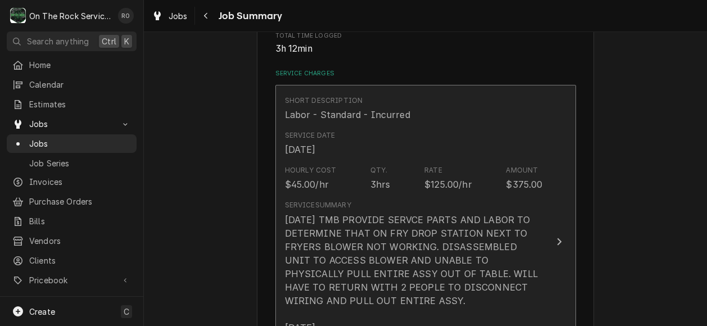
scroll to position [236, 0]
click at [508, 233] on div "[DATE] TMB PROVIDE SERVCE PARTS AND LABOR TO DETERMINE THAT ON FRY DROP STATION…" at bounding box center [414, 301] width 258 height 175
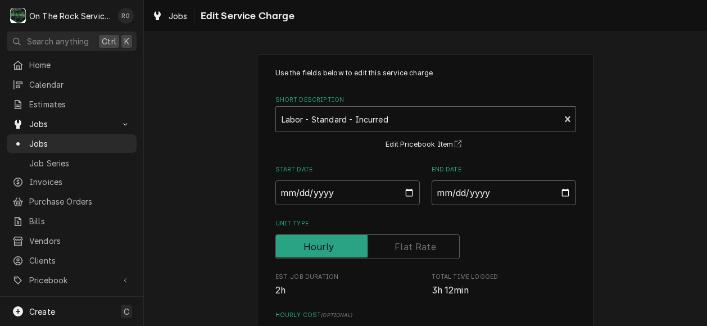
click at [559, 197] on input "2025-08-19" at bounding box center [504, 192] width 144 height 25
type textarea "x"
type input "2025-08-20"
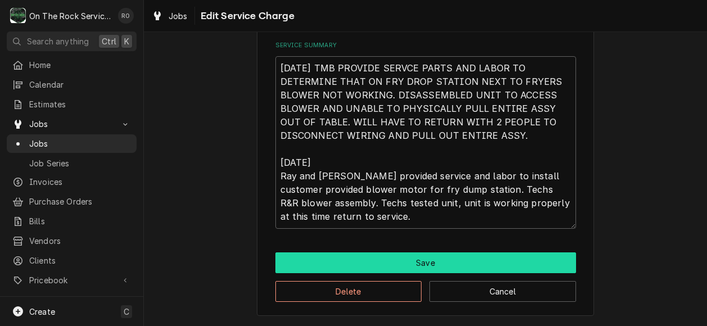
click at [528, 260] on button "Save" at bounding box center [425, 262] width 301 height 21
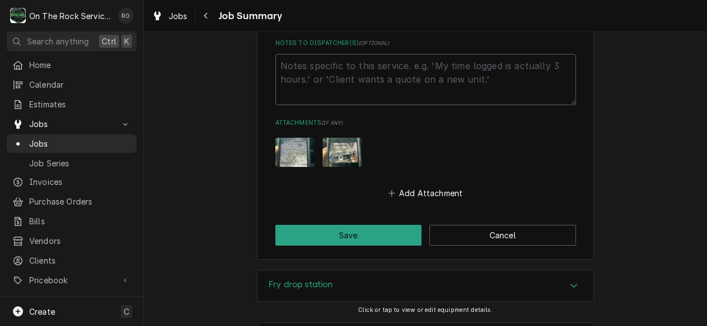
scroll to position [1076, 0]
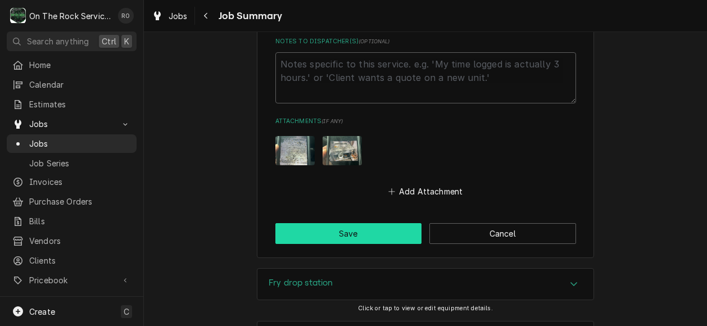
click at [352, 231] on button "Save" at bounding box center [348, 233] width 147 height 21
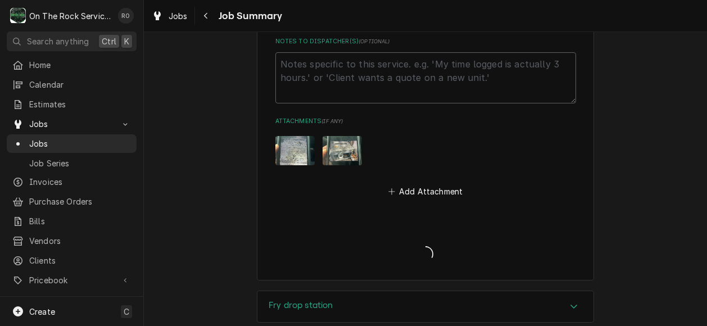
type textarea "x"
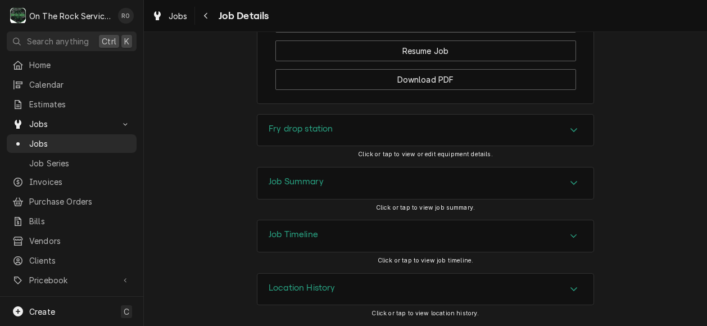
scroll to position [1273, 0]
click at [576, 182] on div "Accordion Header" at bounding box center [573, 183] width 17 height 13
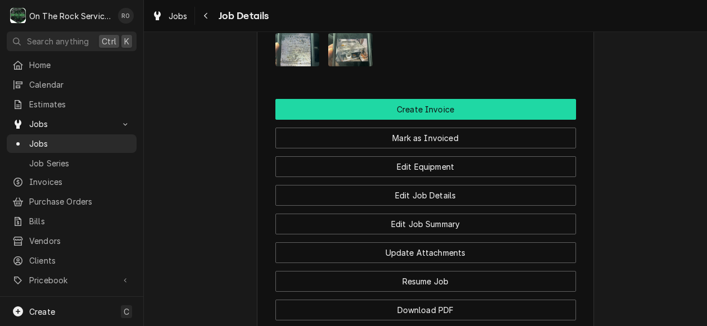
scroll to position [1028, 0]
click at [470, 120] on button "Create Invoice" at bounding box center [425, 109] width 301 height 21
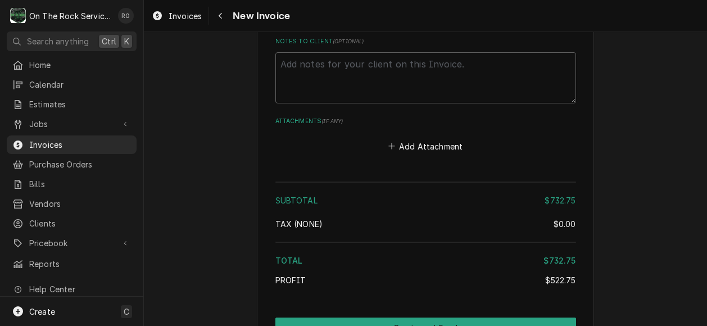
scroll to position [1998, 0]
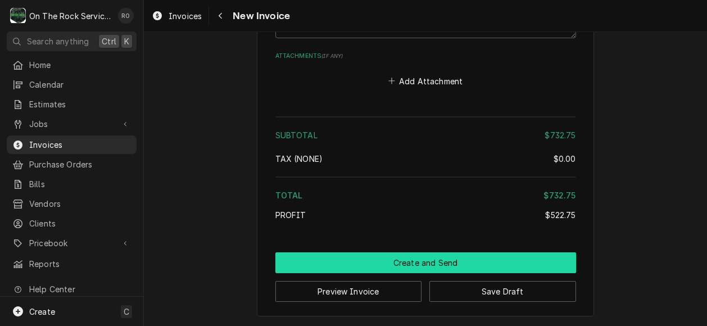
click at [467, 258] on button "Create and Send" at bounding box center [425, 262] width 301 height 21
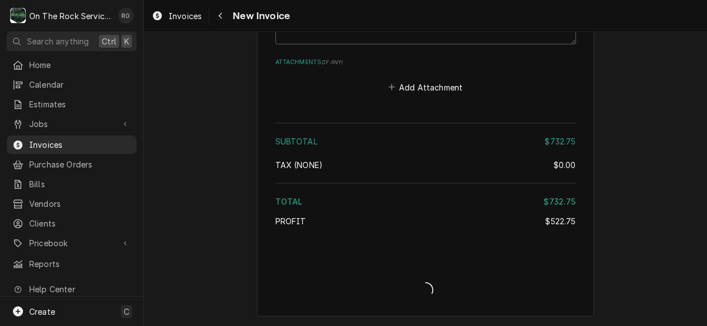
scroll to position [1991, 0]
type textarea "x"
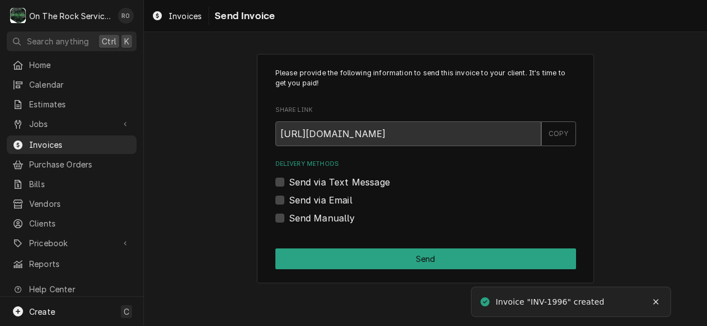
click at [316, 201] on label "Send via Email" at bounding box center [321, 199] width 64 height 13
click at [316, 201] on input "Send via Email" at bounding box center [439, 205] width 301 height 25
checkbox input "true"
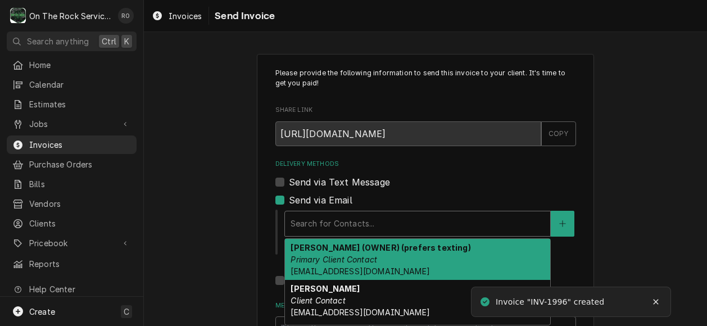
click at [328, 217] on div "Delivery Methods" at bounding box center [418, 224] width 254 height 20
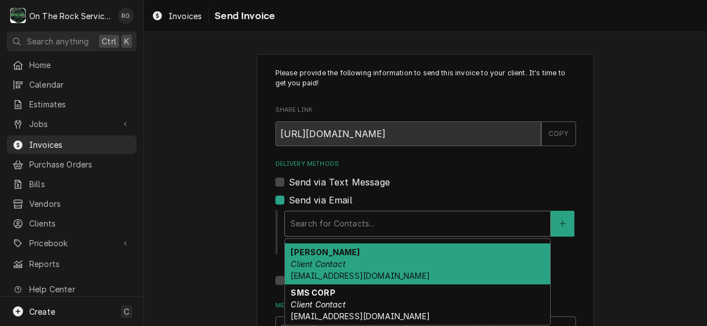
scroll to position [36, 0]
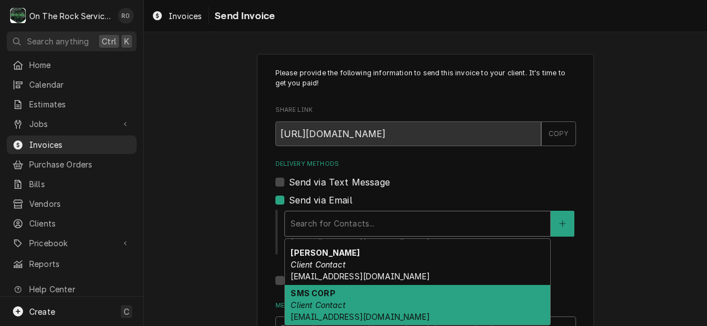
click at [362, 308] on div "SMS CORP Client Contact [EMAIL_ADDRESS][DOMAIN_NAME]" at bounding box center [417, 305] width 265 height 41
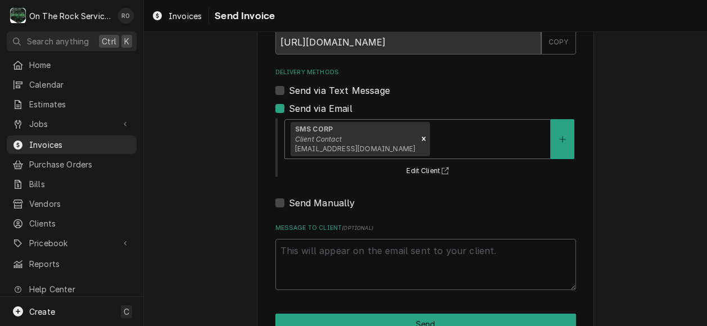
scroll to position [124, 0]
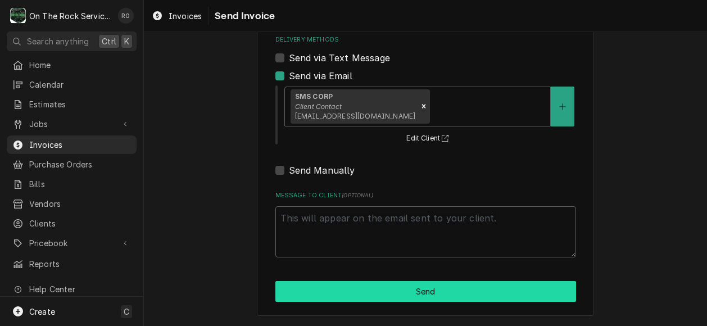
click at [407, 296] on button "Send" at bounding box center [425, 291] width 301 height 21
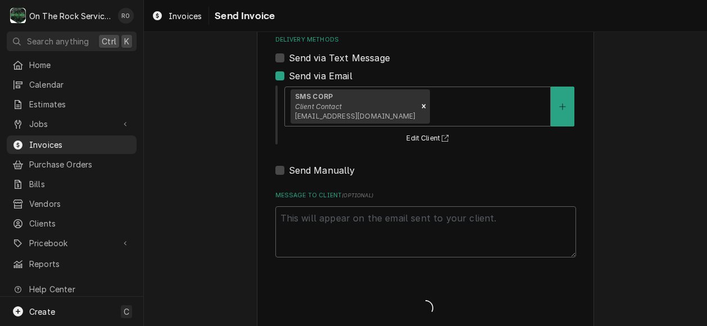
type textarea "x"
